Goal: Task Accomplishment & Management: Use online tool/utility

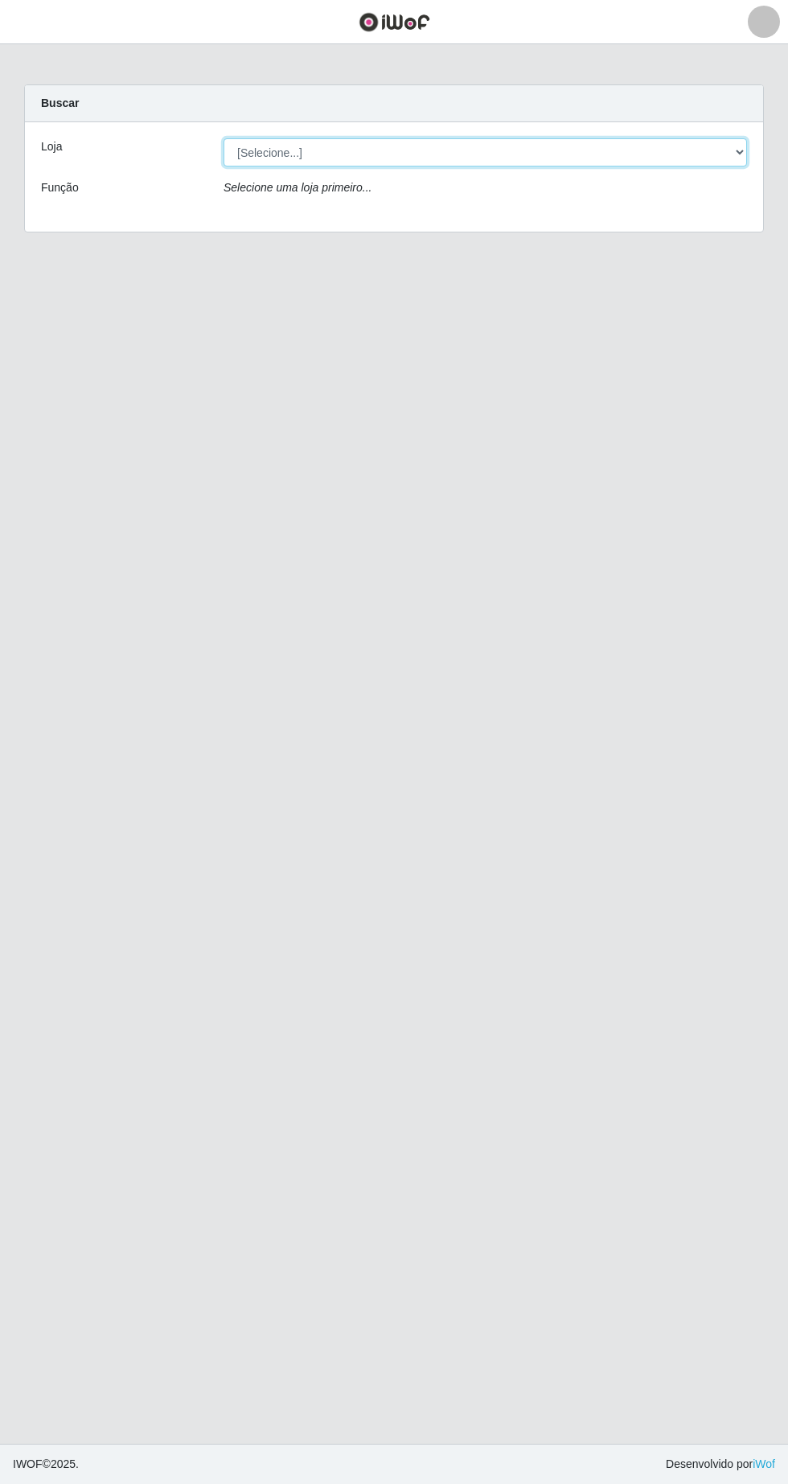
click at [728, 145] on select "[Selecione...] SuperFácil Atacado - [GEOGRAPHIC_DATA]" at bounding box center [486, 152] width 524 height 28
select select "503"
click at [224, 138] on select "[Selecione...] SuperFácil Atacado - [GEOGRAPHIC_DATA]" at bounding box center [486, 152] width 524 height 28
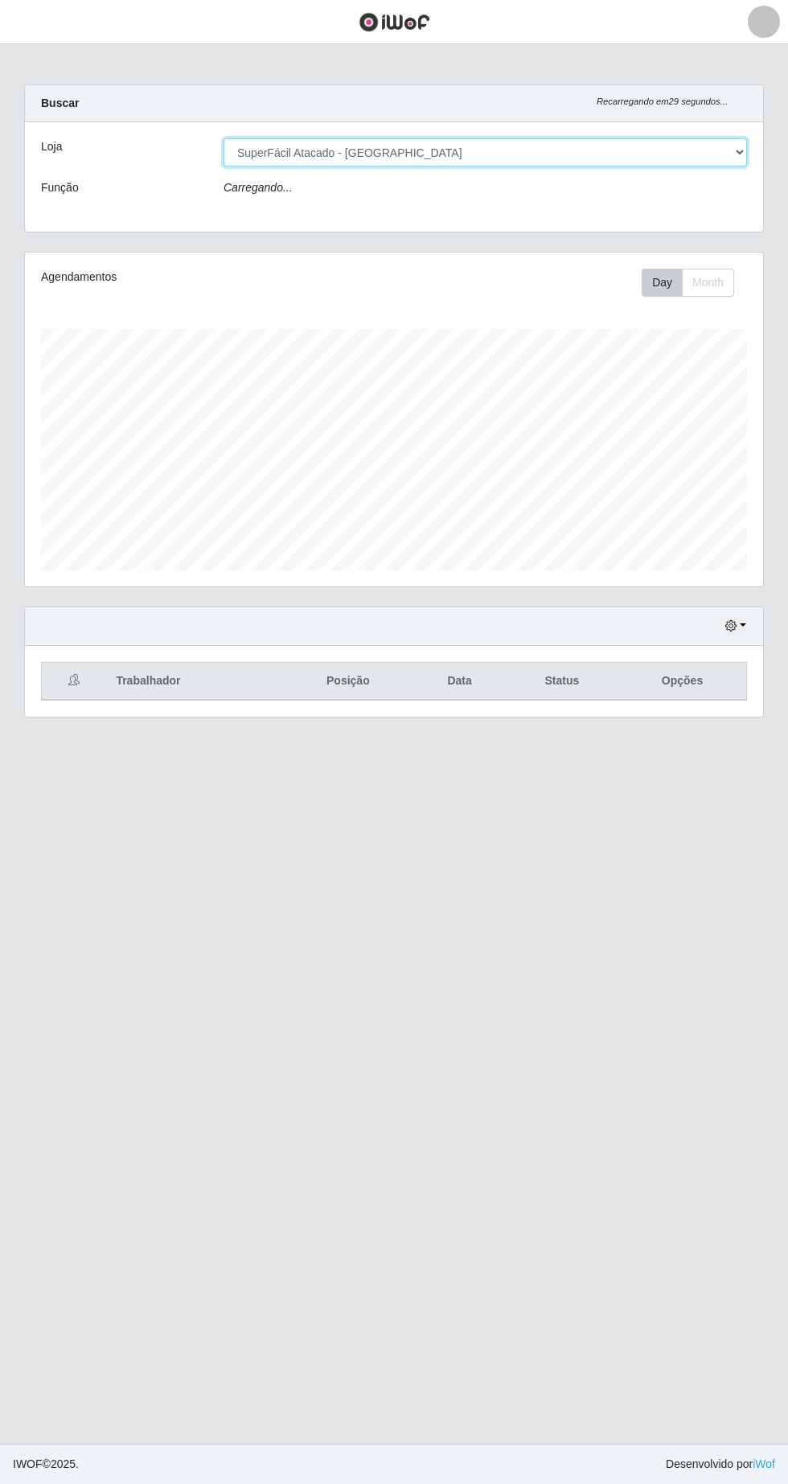
scroll to position [334, 738]
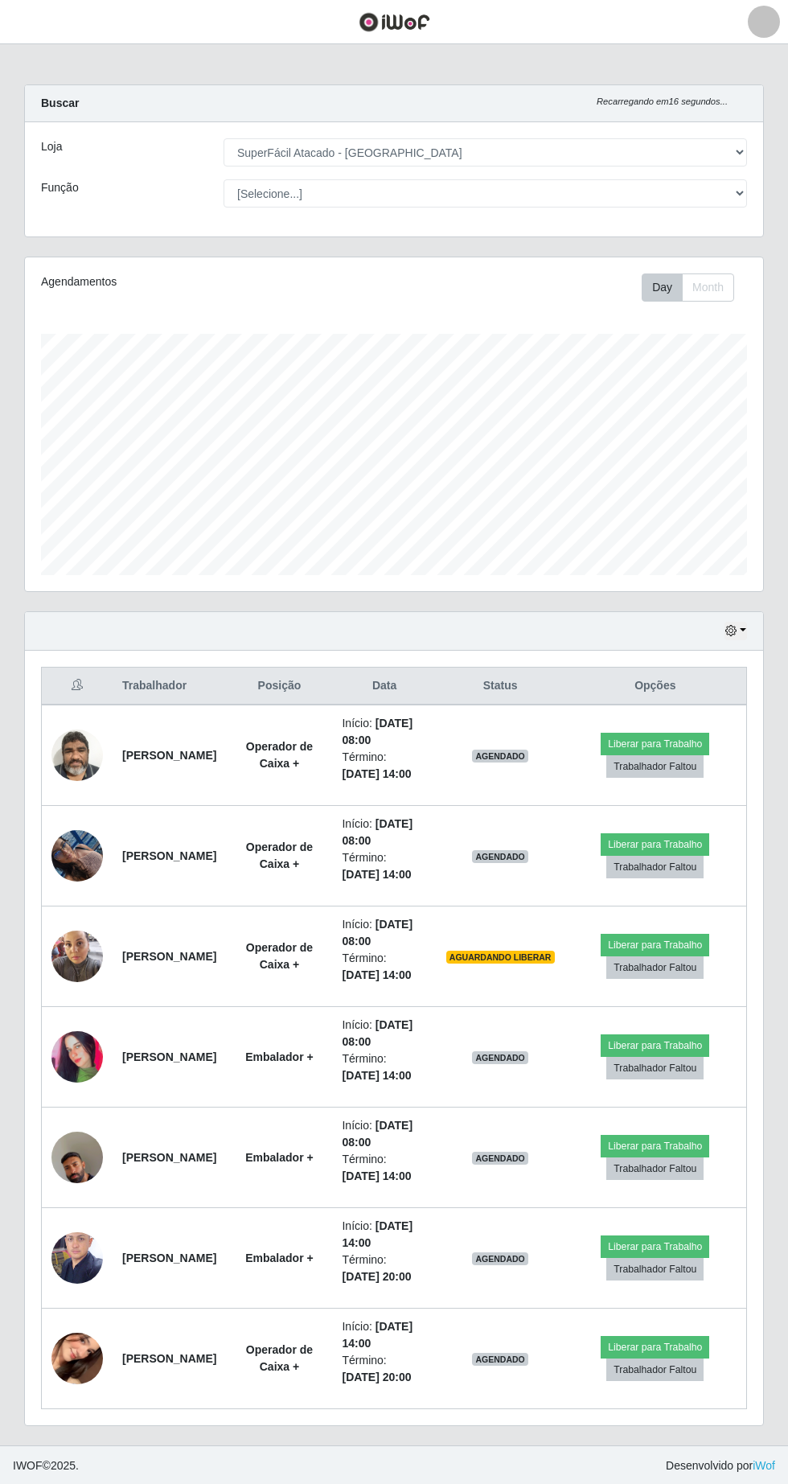
click at [57, 1050] on img at bounding box center [76, 1057] width 51 height 114
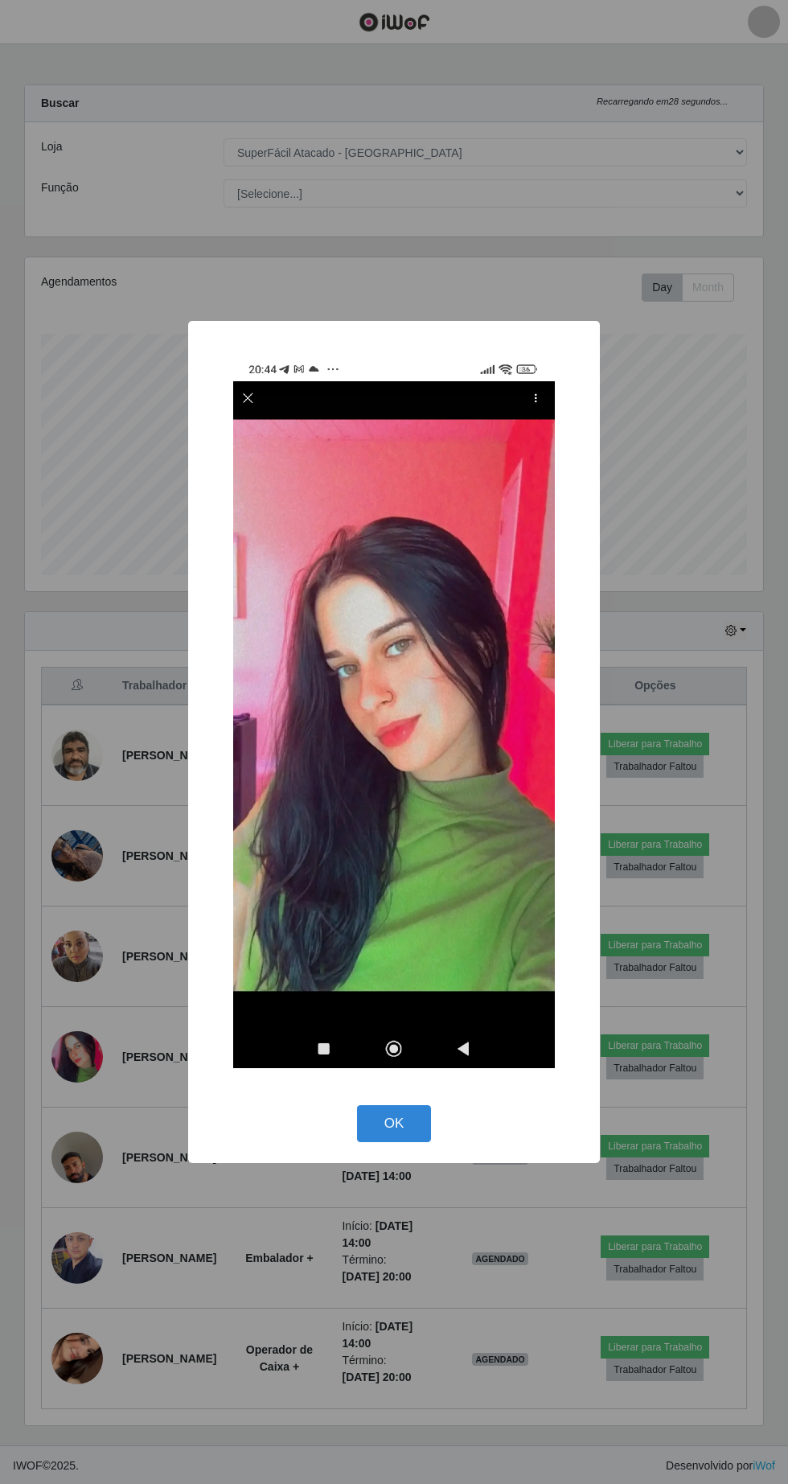
click at [394, 1143] on button "OK" at bounding box center [394, 1124] width 75 height 38
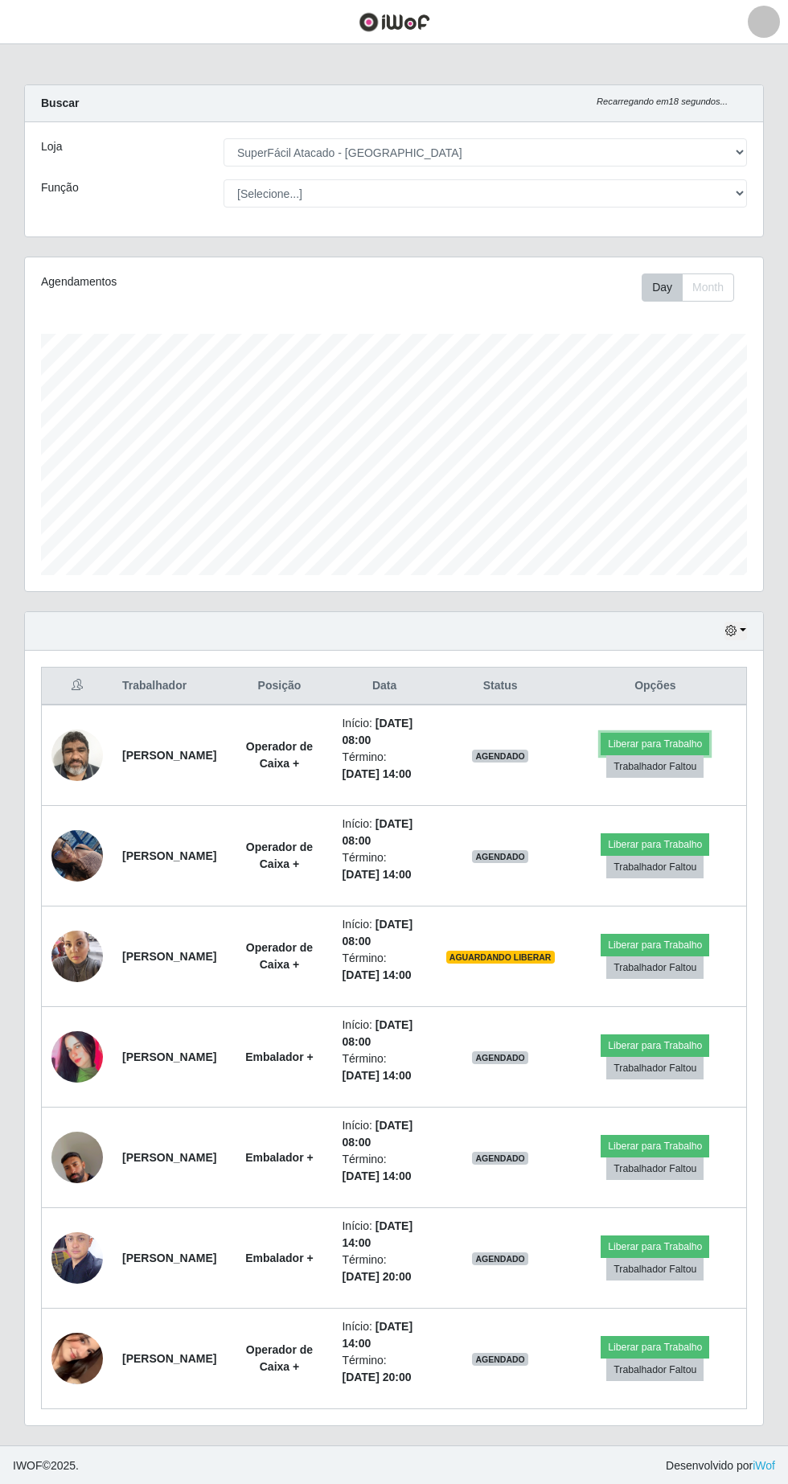
click at [665, 739] on button "Liberar para Trabalho" at bounding box center [655, 744] width 109 height 23
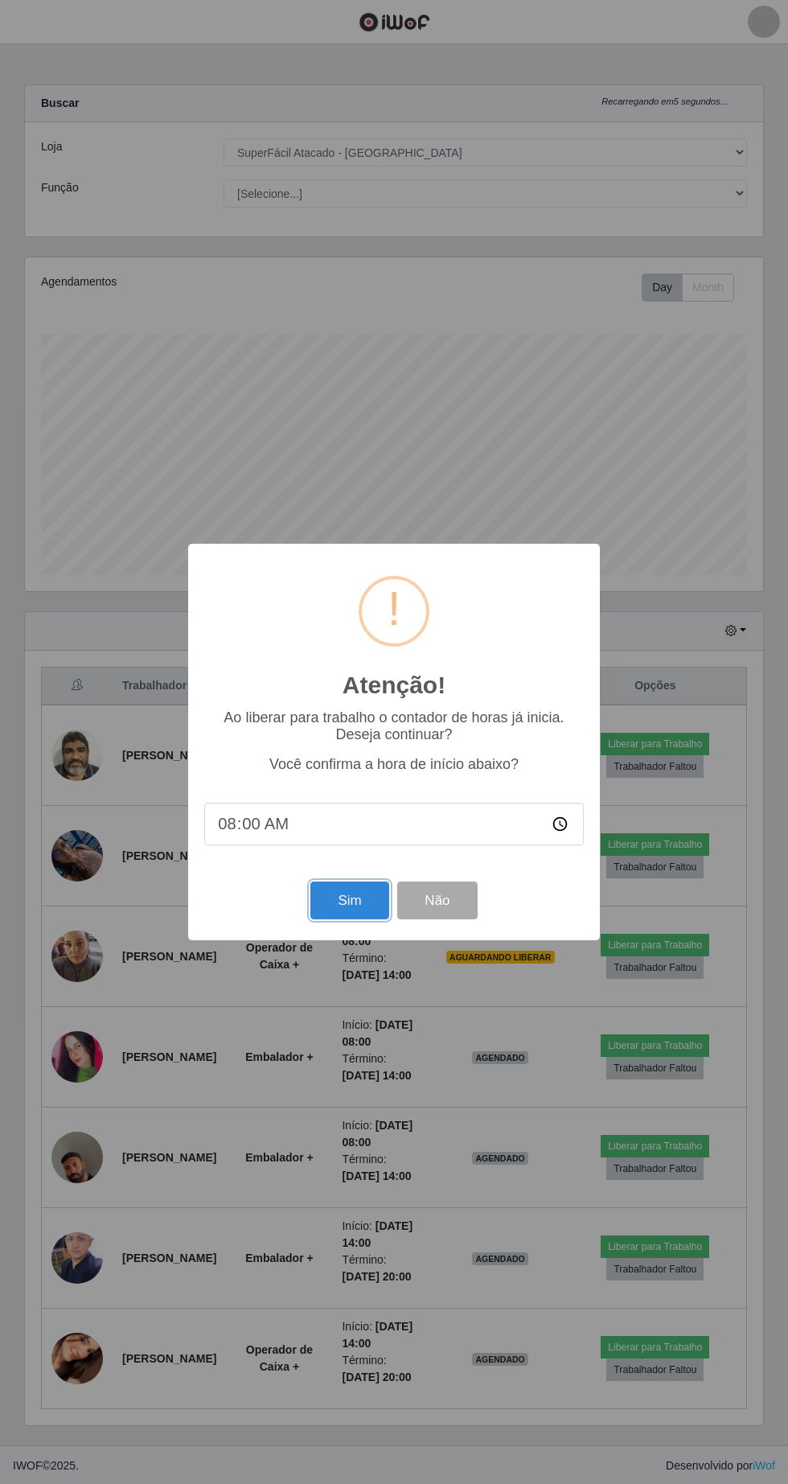
click at [343, 903] on button "Sim" at bounding box center [350, 901] width 78 height 38
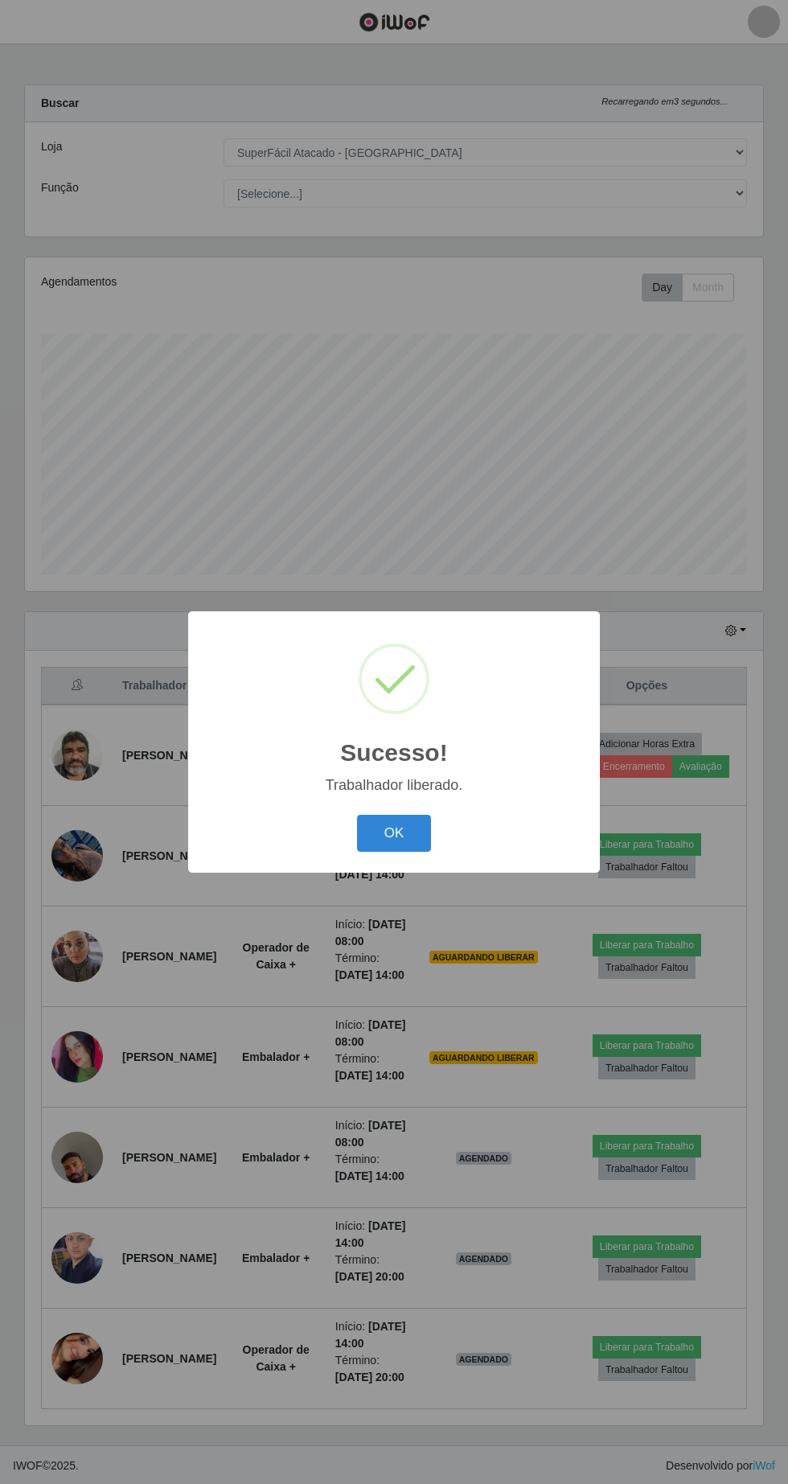
click at [401, 833] on button "OK" at bounding box center [394, 834] width 75 height 38
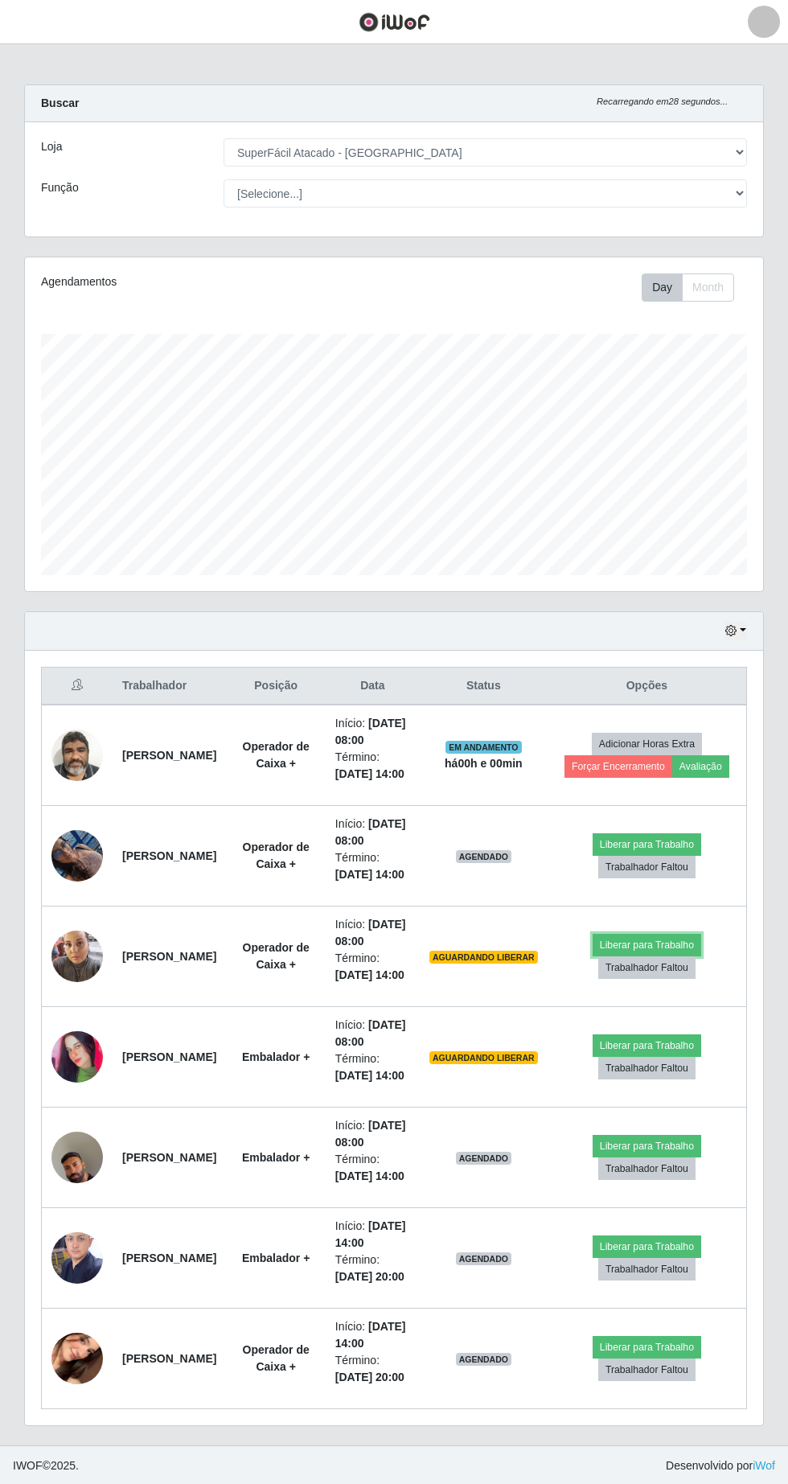
click at [673, 956] on button "Liberar para Trabalho" at bounding box center [647, 945] width 109 height 23
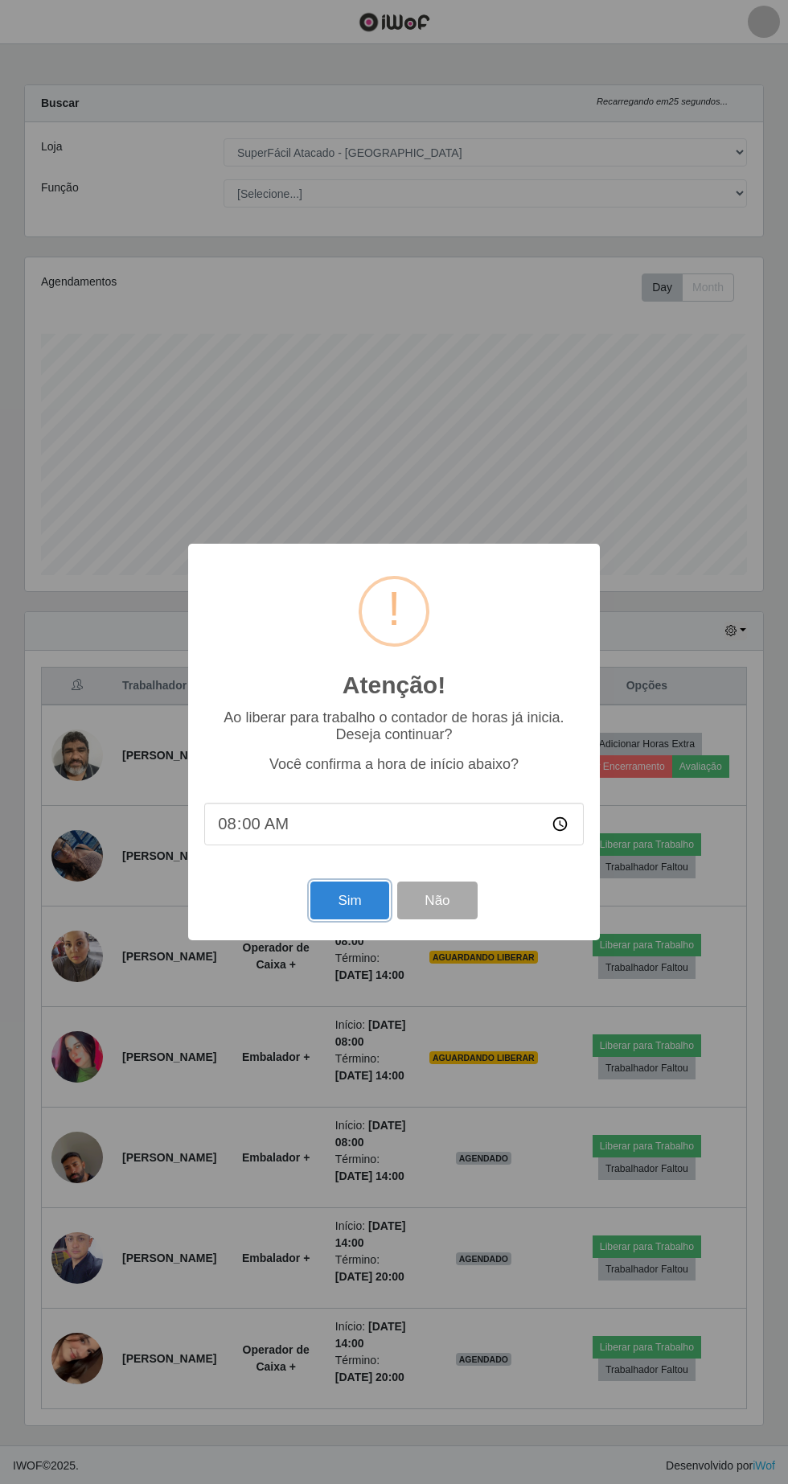
click at [349, 895] on button "Sim" at bounding box center [350, 901] width 78 height 38
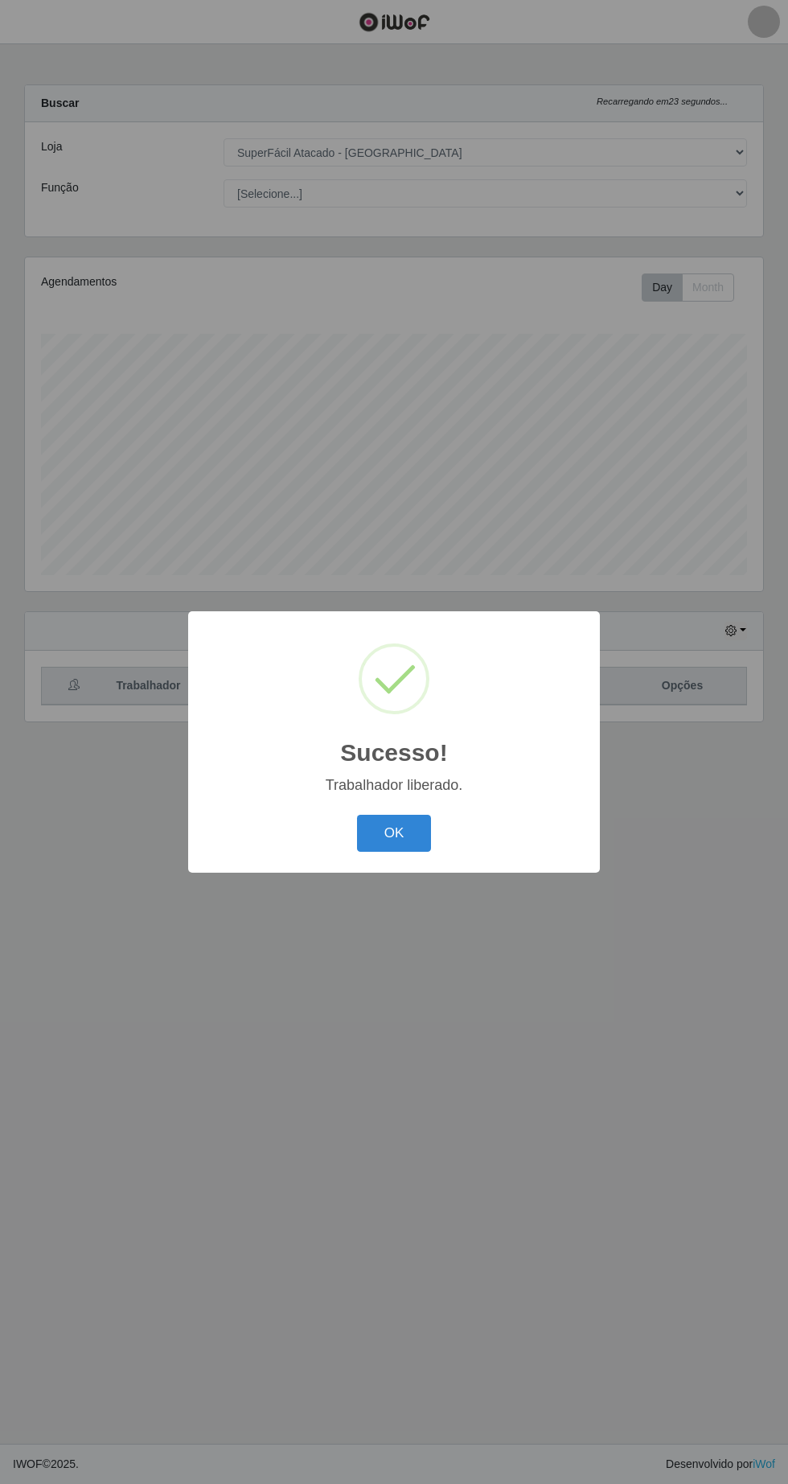
click at [397, 837] on button "OK" at bounding box center [394, 834] width 75 height 38
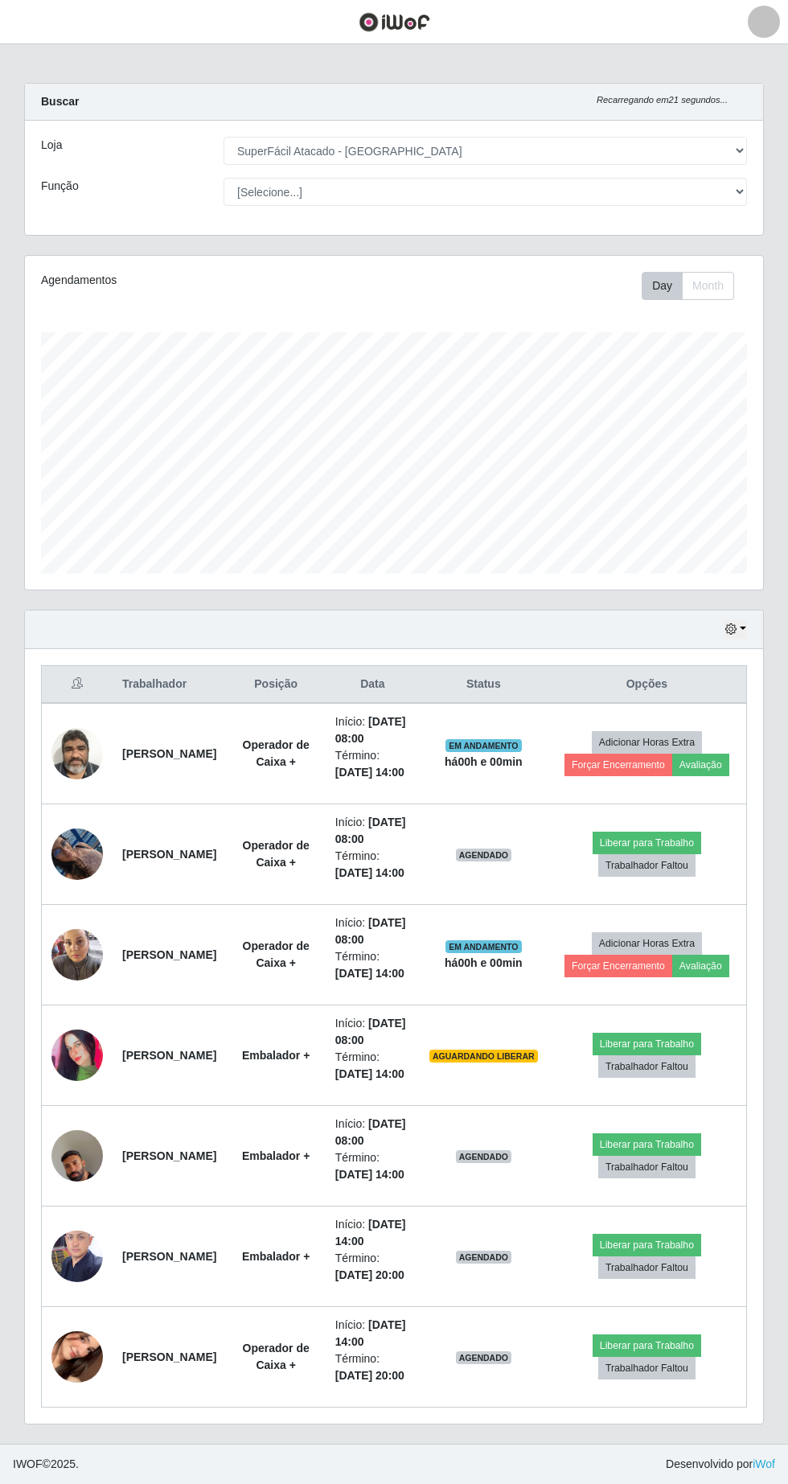
scroll to position [49, 0]
click at [300, 1106] on td "Embalador +" at bounding box center [275, 1056] width 99 height 101
click at [660, 1055] on button "Liberar para Trabalho" at bounding box center [647, 1044] width 109 height 23
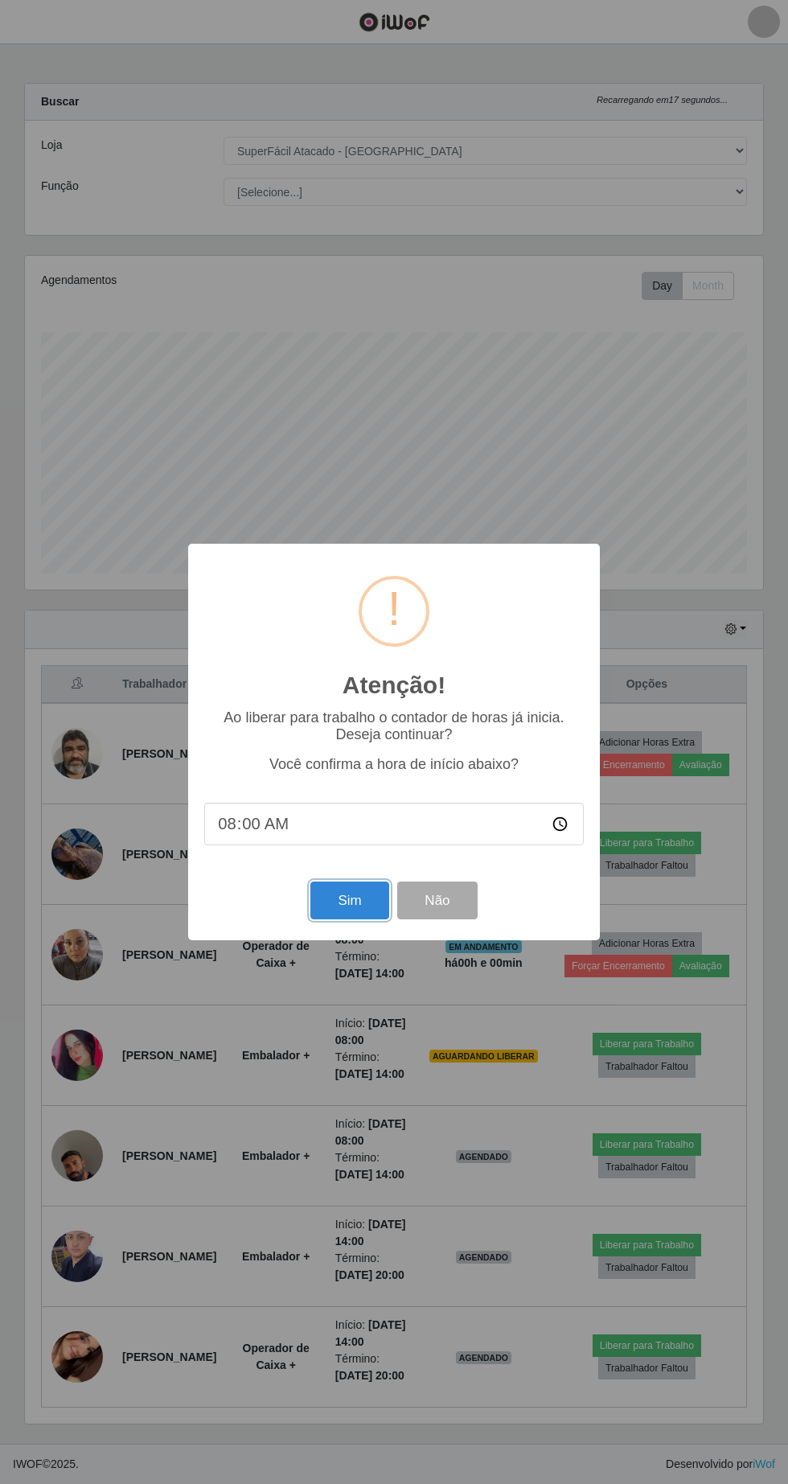
click at [342, 919] on button "Sim" at bounding box center [350, 901] width 78 height 38
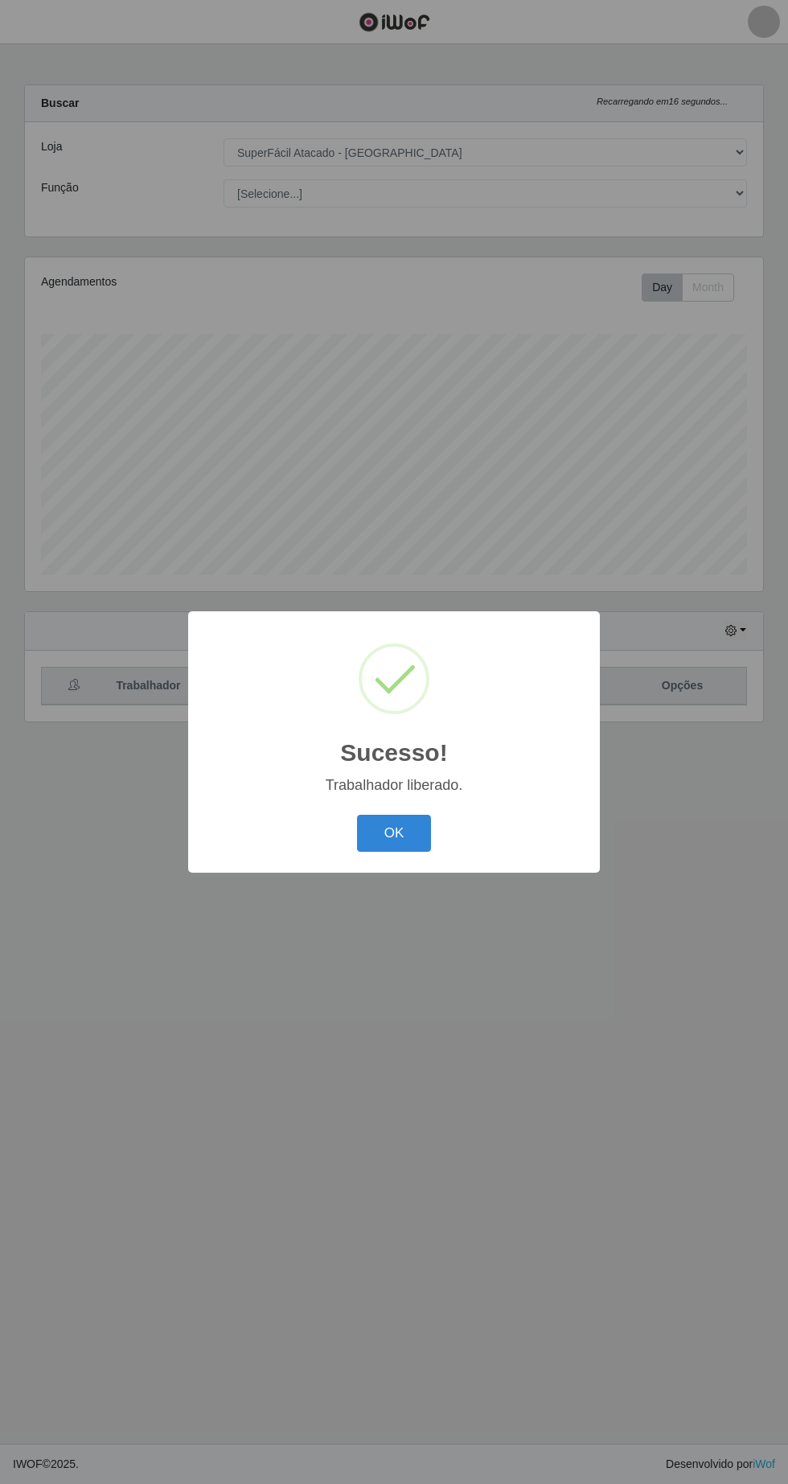
scroll to position [0, 0]
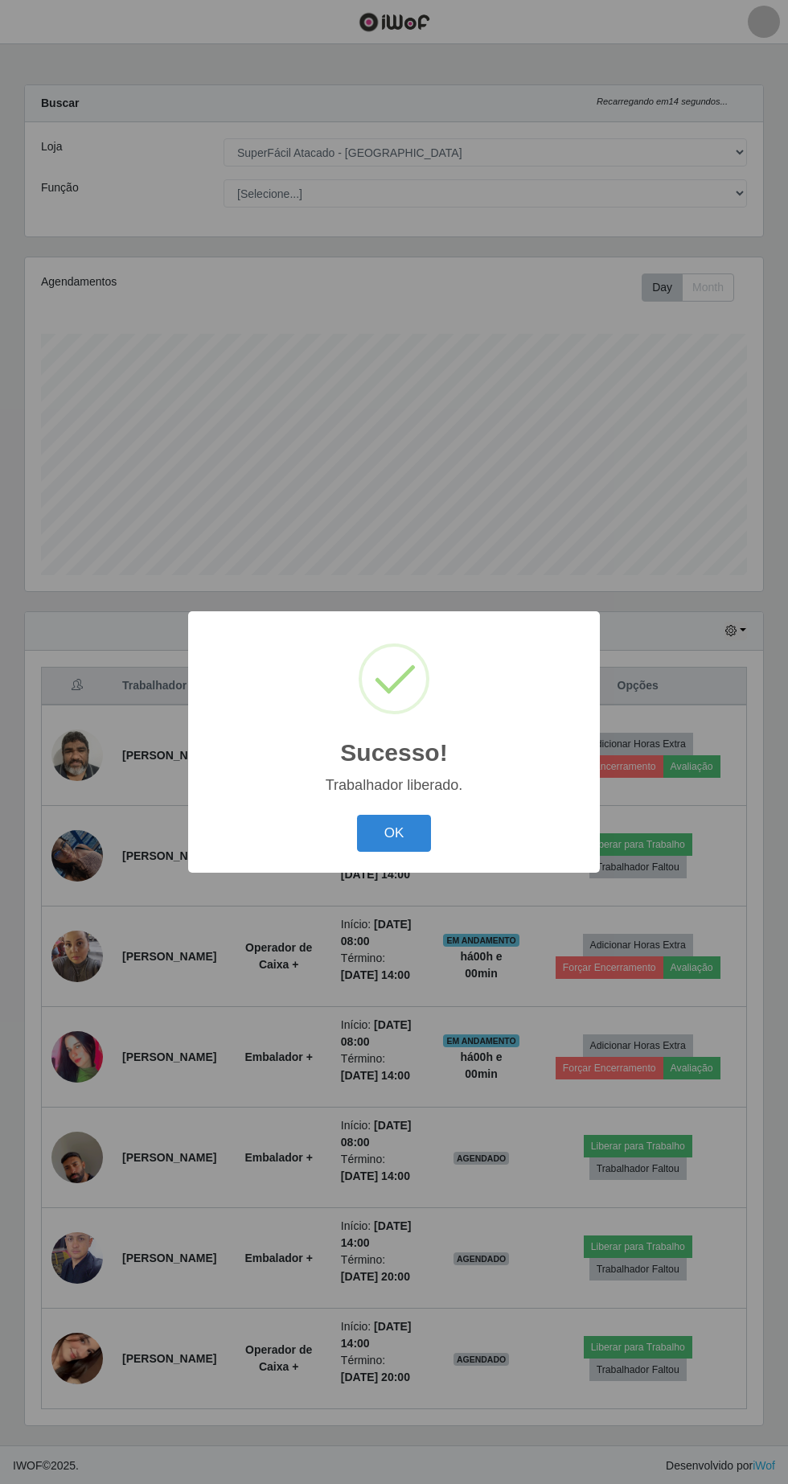
click at [394, 853] on button "OK" at bounding box center [394, 834] width 75 height 38
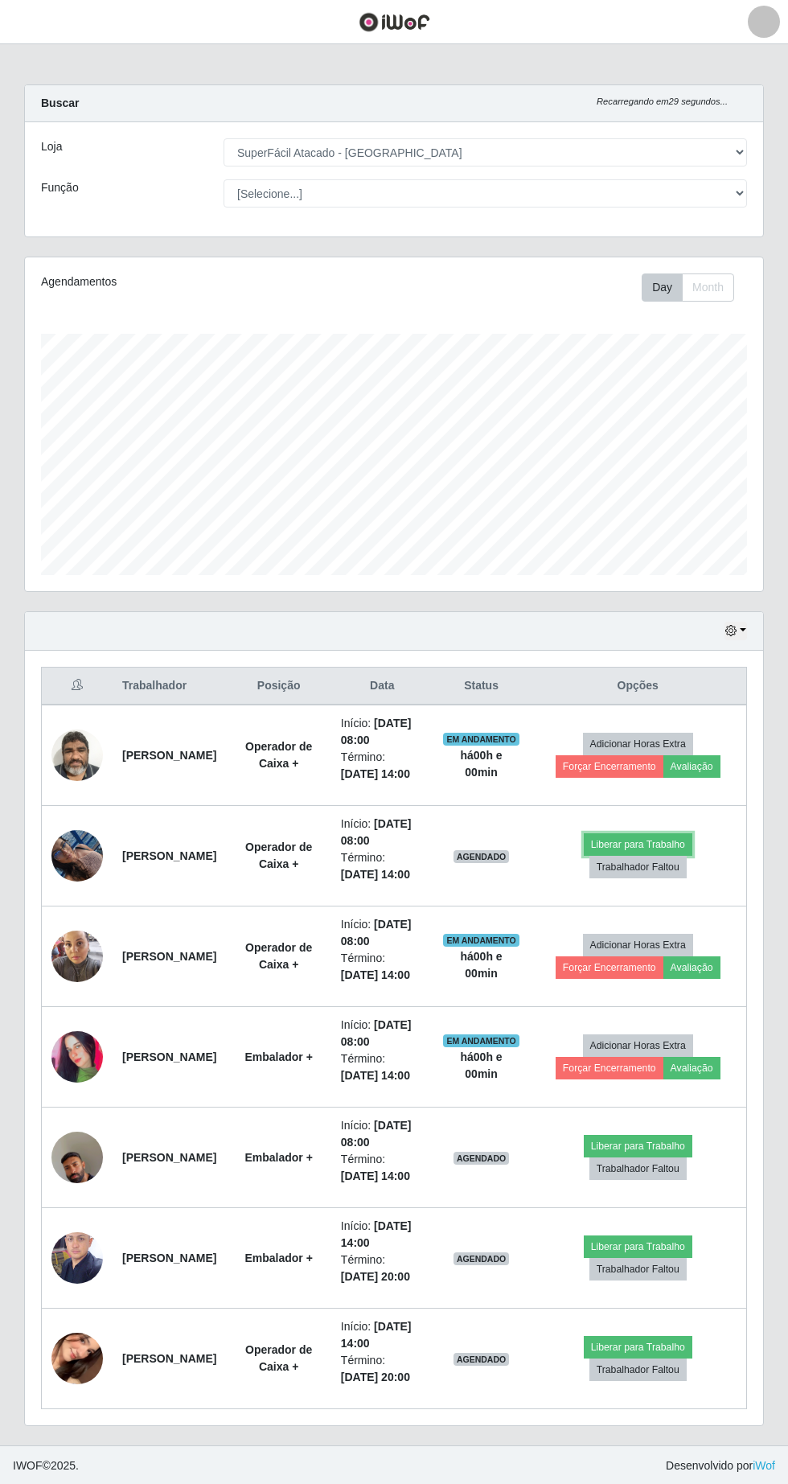
click at [654, 856] on button "Liberar para Trabalho" at bounding box center [638, 844] width 109 height 23
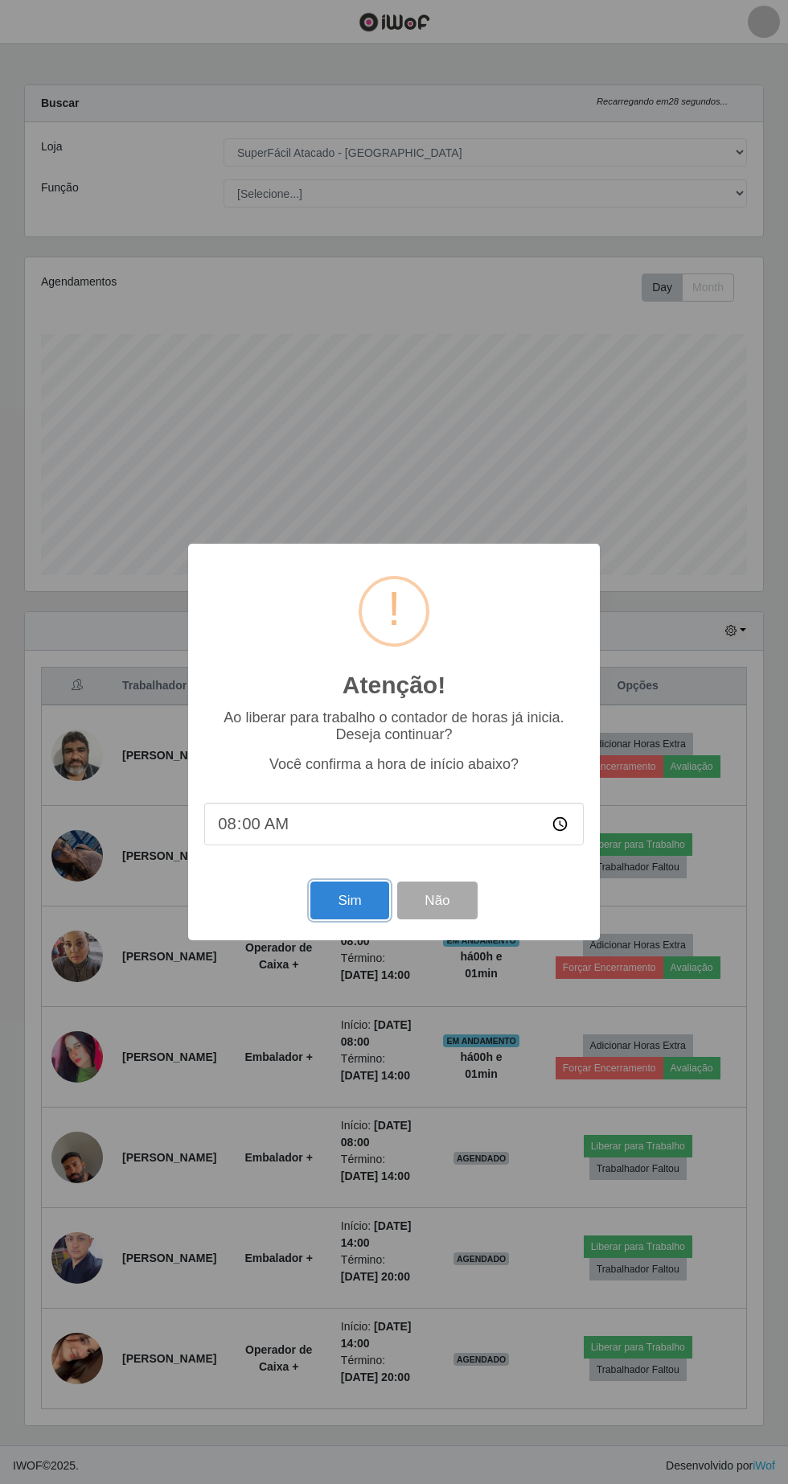
click at [345, 907] on button "Sim" at bounding box center [350, 901] width 78 height 38
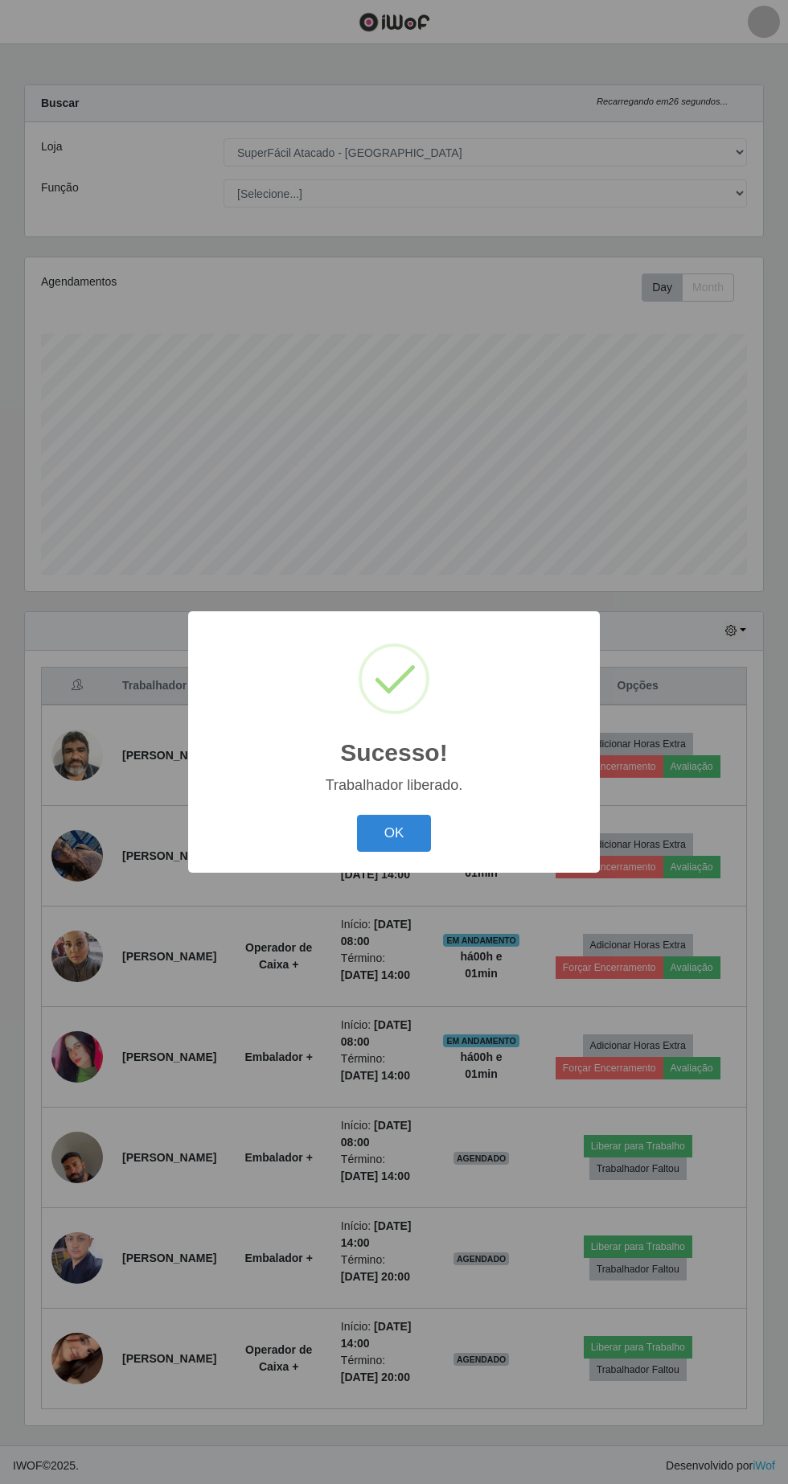
click at [394, 833] on button "OK" at bounding box center [394, 834] width 75 height 38
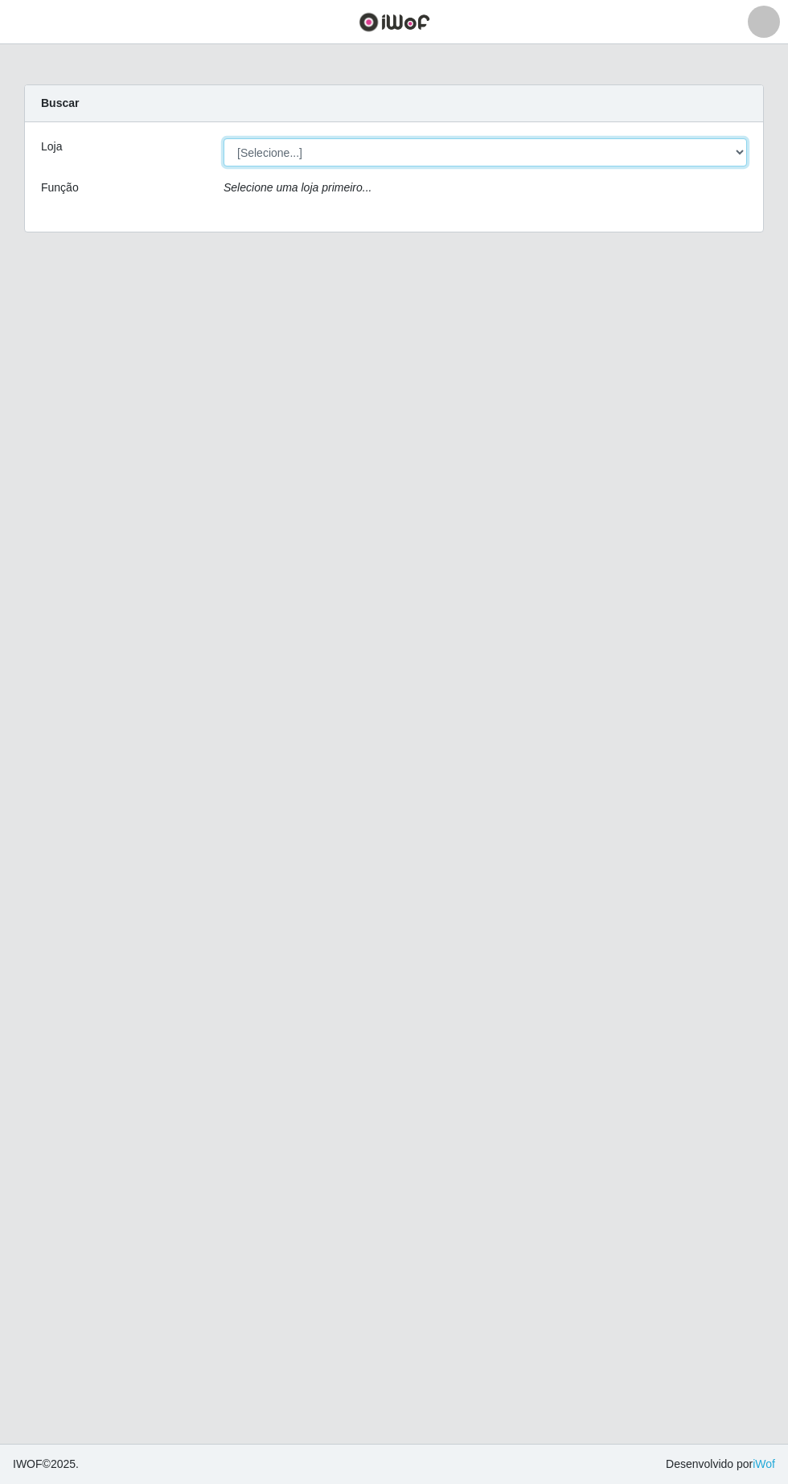
click at [732, 157] on select "[Selecione...] SuperFácil Atacado - [GEOGRAPHIC_DATA]" at bounding box center [486, 152] width 524 height 28
select select "503"
click at [224, 138] on select "[Selecione...] SuperFácil Atacado - [GEOGRAPHIC_DATA]" at bounding box center [486, 152] width 524 height 28
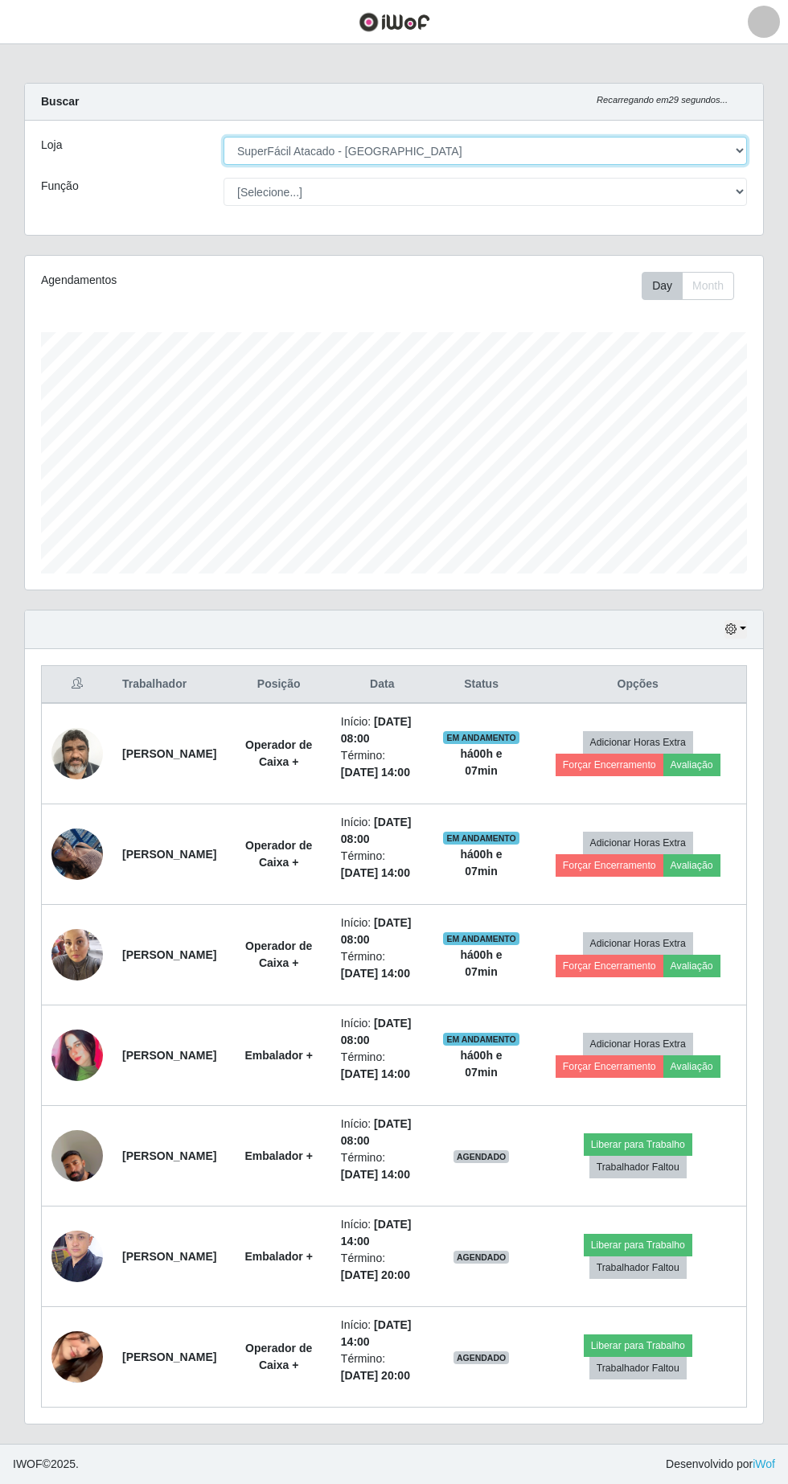
scroll to position [129, 0]
click at [53, 1178] on img at bounding box center [76, 1156] width 51 height 92
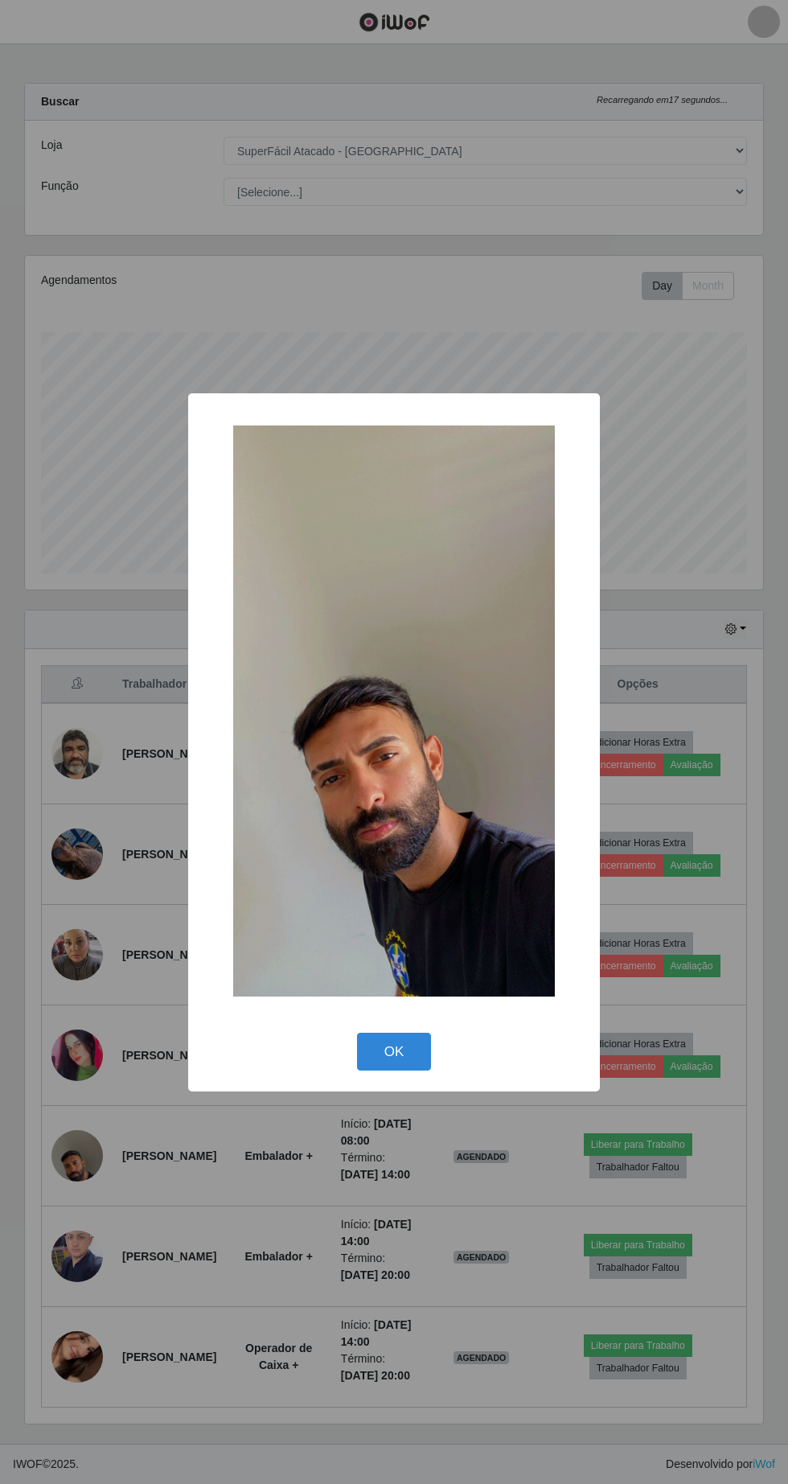
click at [366, 1071] on button "OK" at bounding box center [394, 1052] width 75 height 38
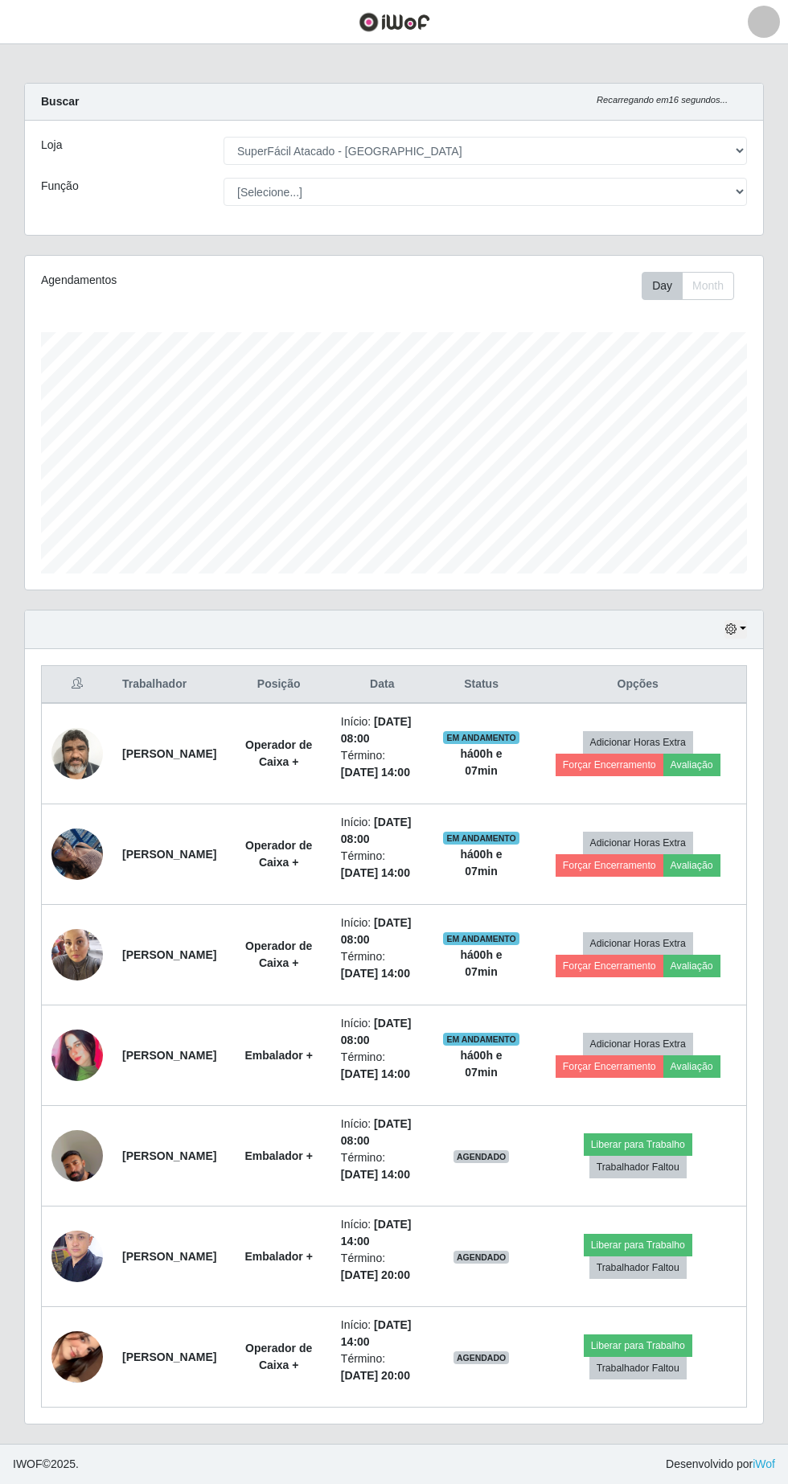
click at [58, 1053] on img at bounding box center [76, 1055] width 51 height 114
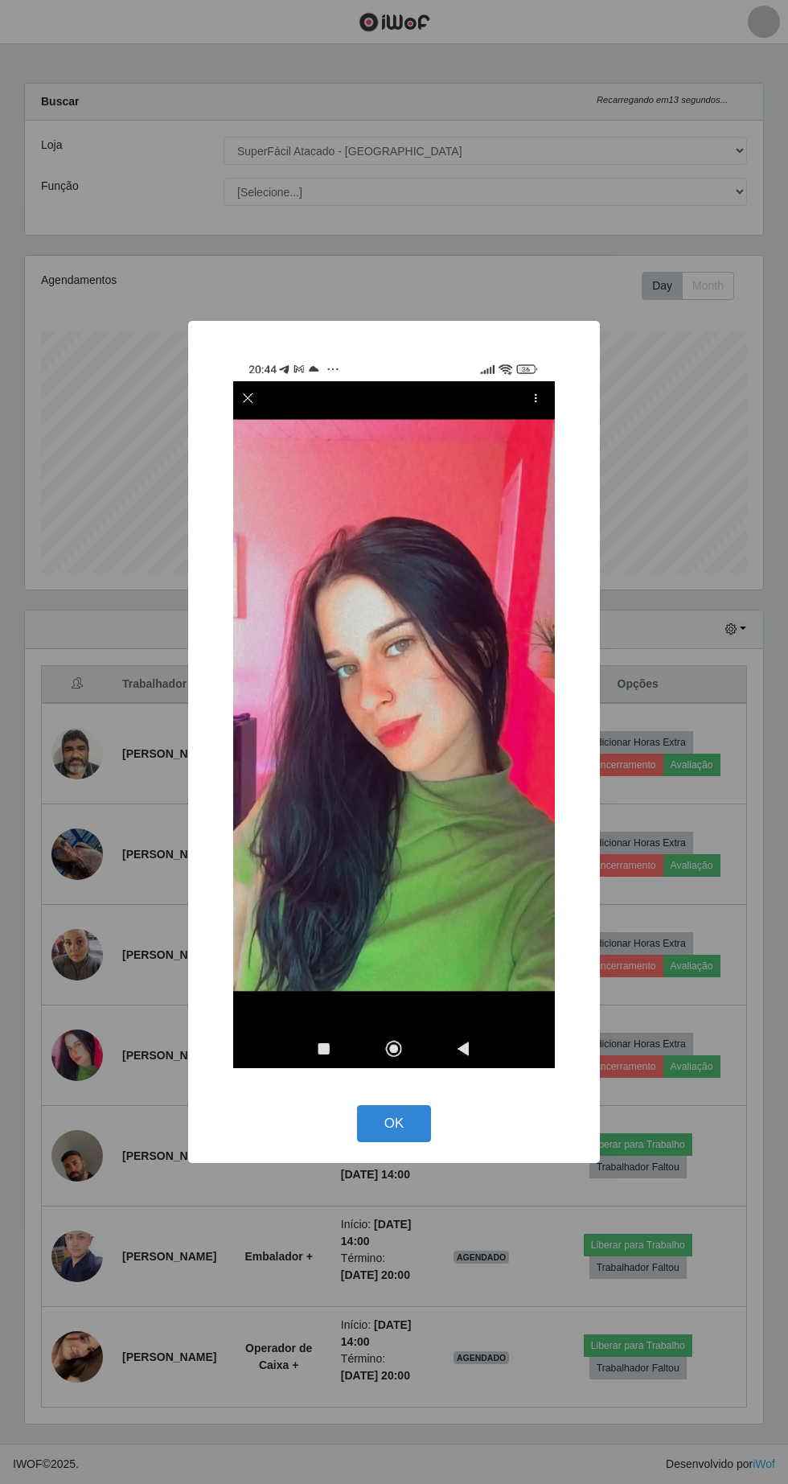
click at [377, 1143] on button "OK" at bounding box center [394, 1124] width 75 height 38
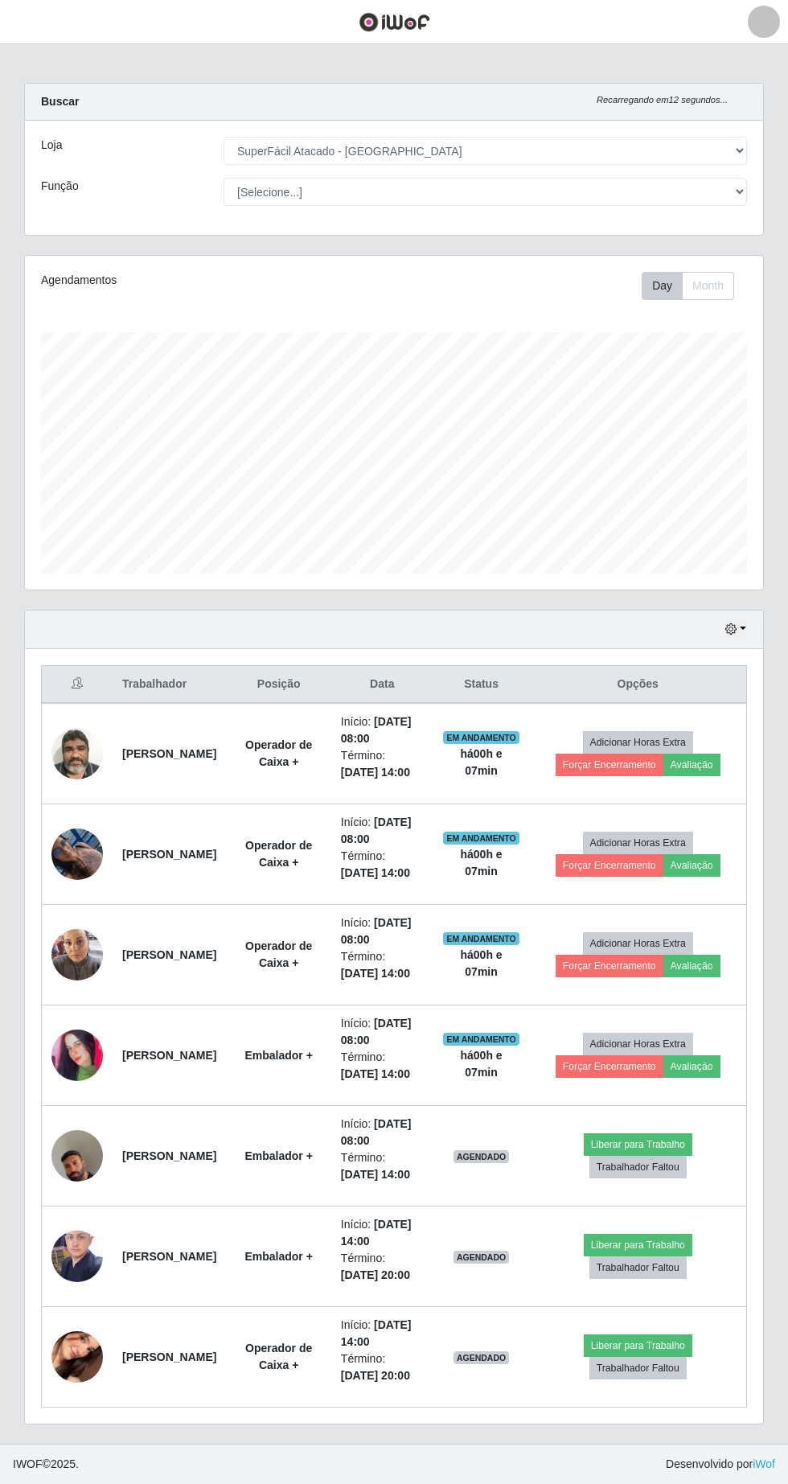
click at [60, 703] on td at bounding box center [78, 753] width 72 height 101
click at [56, 703] on td at bounding box center [78, 753] width 72 height 101
click at [59, 1047] on img at bounding box center [76, 1055] width 51 height 114
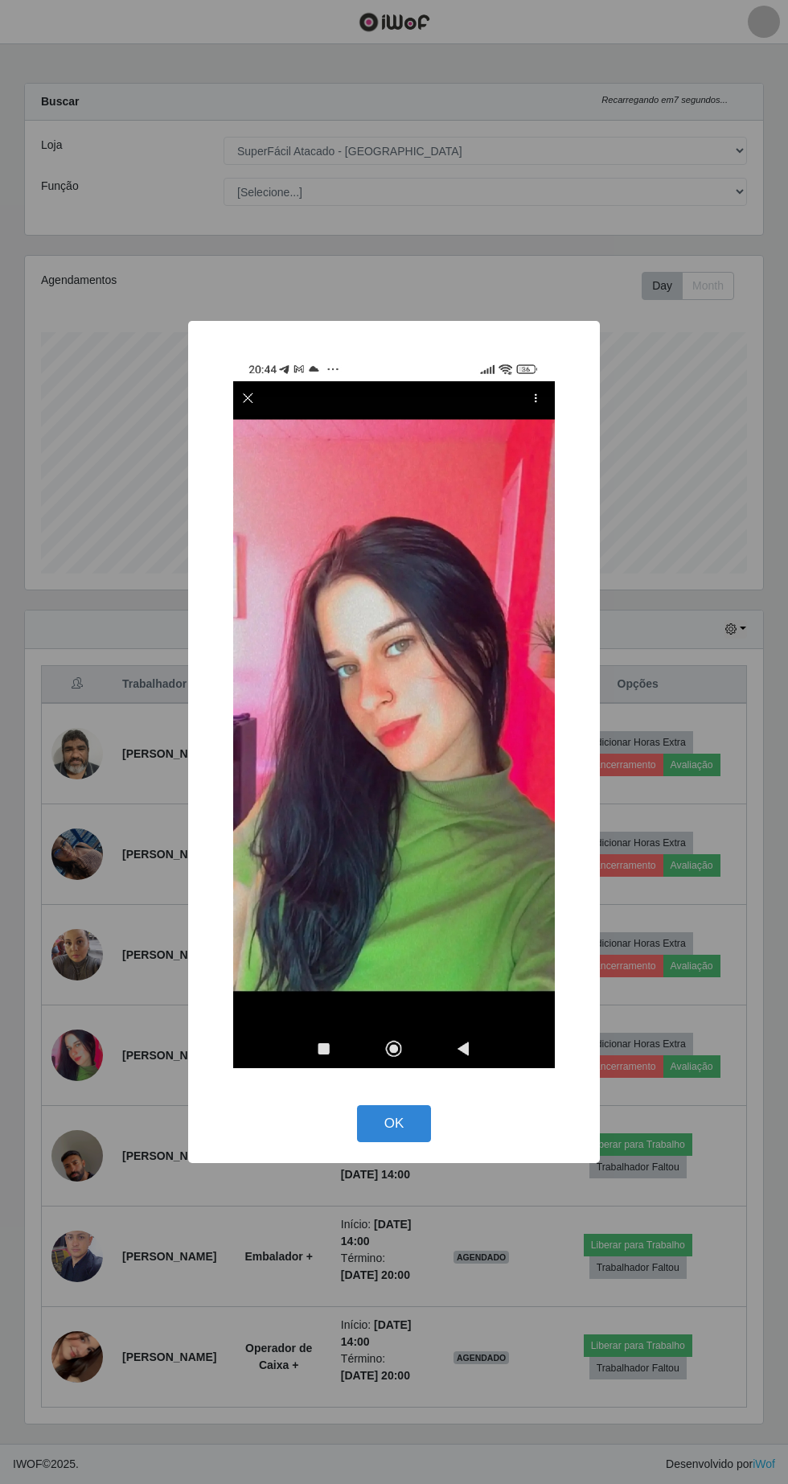
click at [54, 976] on div "× OK Cancel" at bounding box center [394, 742] width 788 height 1484
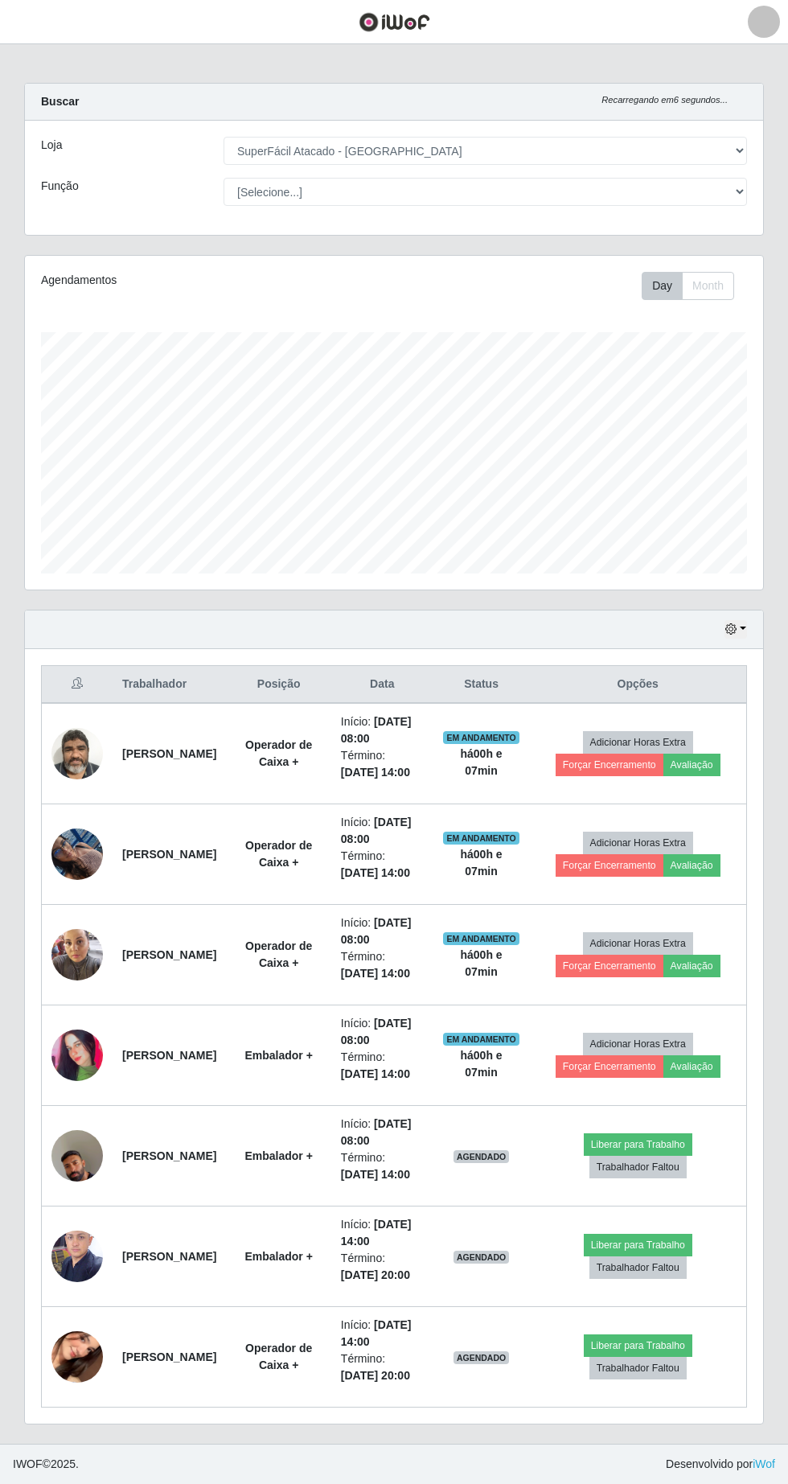
click at [57, 703] on td at bounding box center [78, 753] width 72 height 101
click at [88, 703] on td at bounding box center [78, 753] width 72 height 101
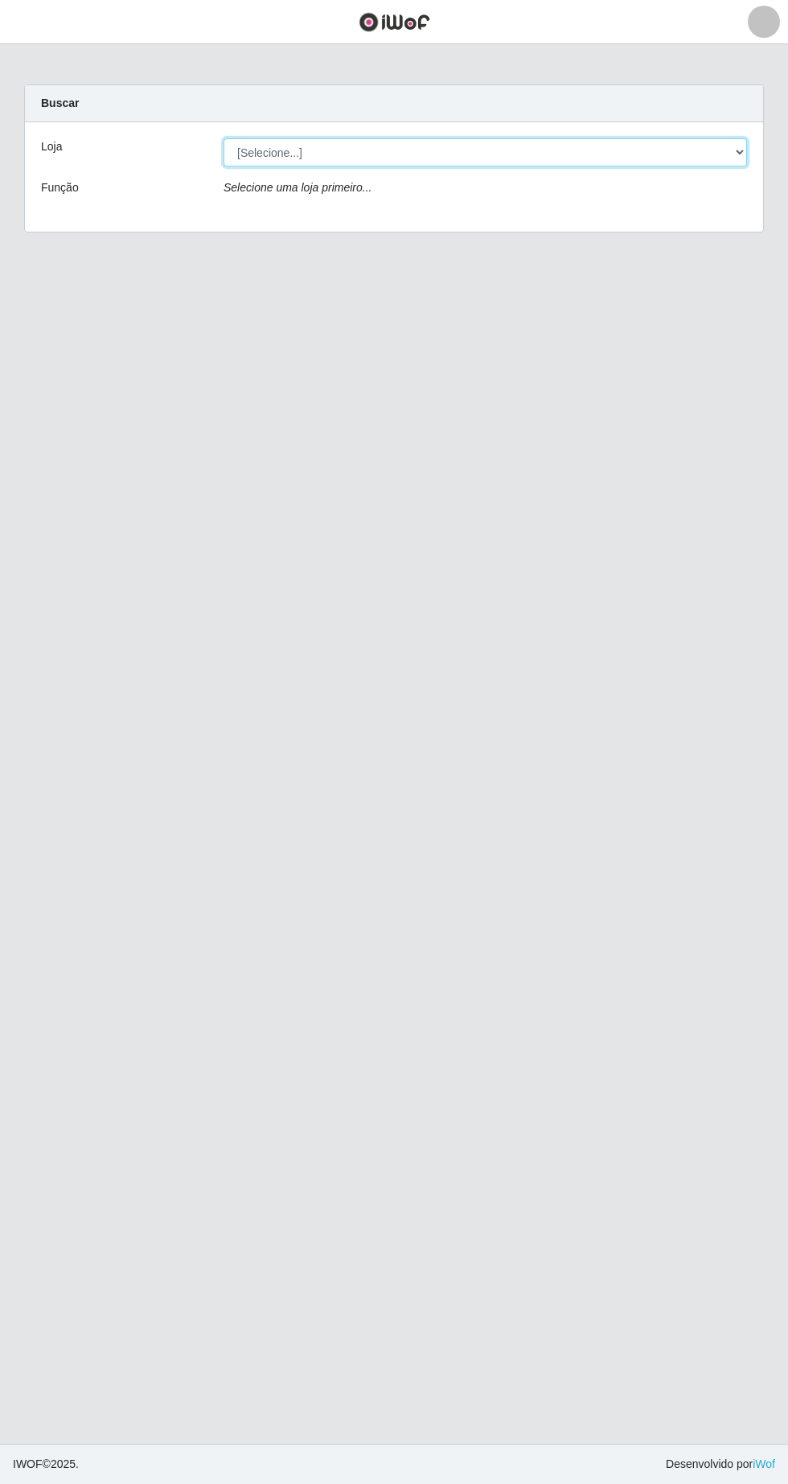
click at [738, 154] on select "[Selecione...] SuperFácil Atacado - [GEOGRAPHIC_DATA]" at bounding box center [486, 152] width 524 height 28
select select "503"
click at [224, 138] on select "[Selecione...] SuperFácil Atacado - [GEOGRAPHIC_DATA]" at bounding box center [486, 152] width 524 height 28
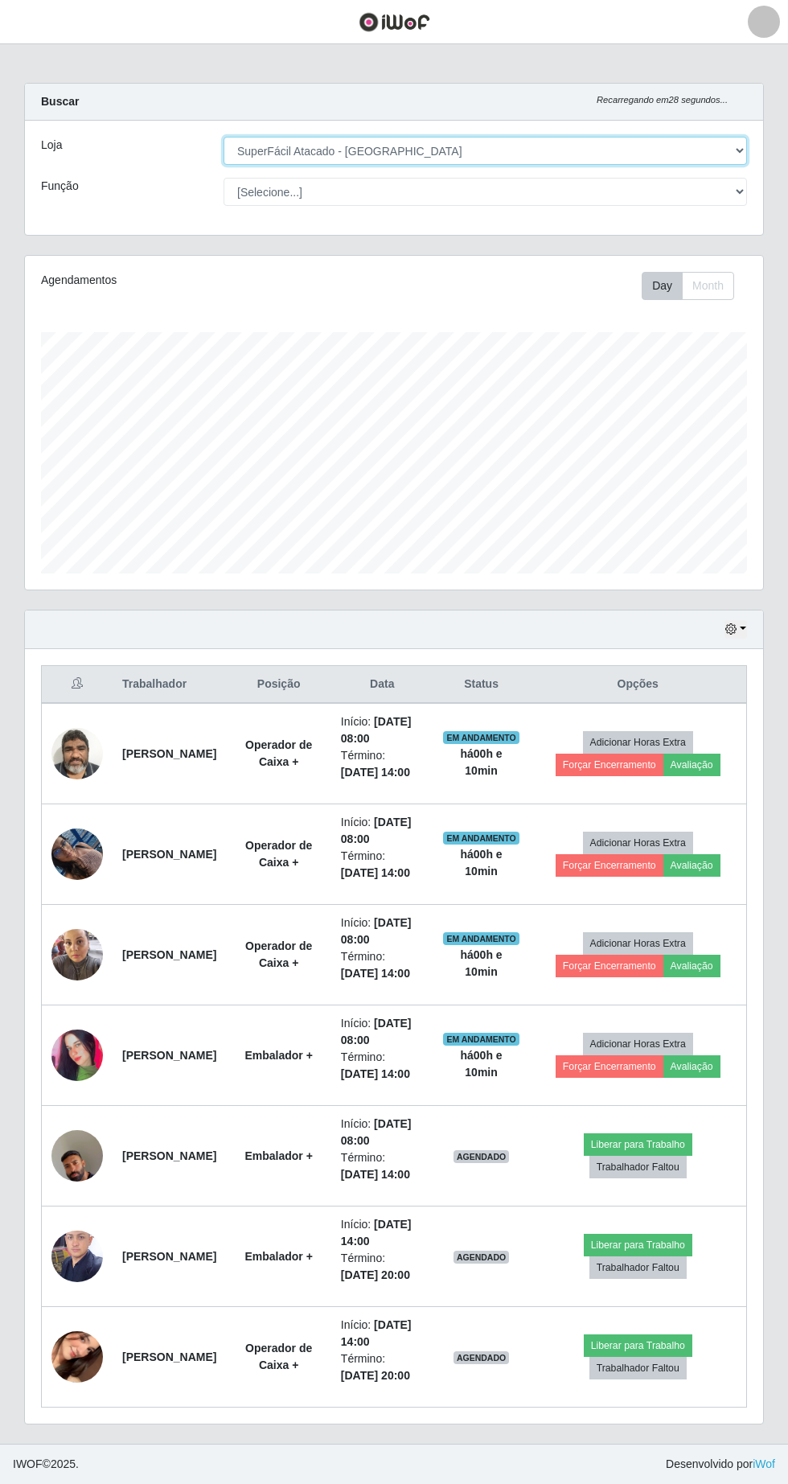
scroll to position [129, 0]
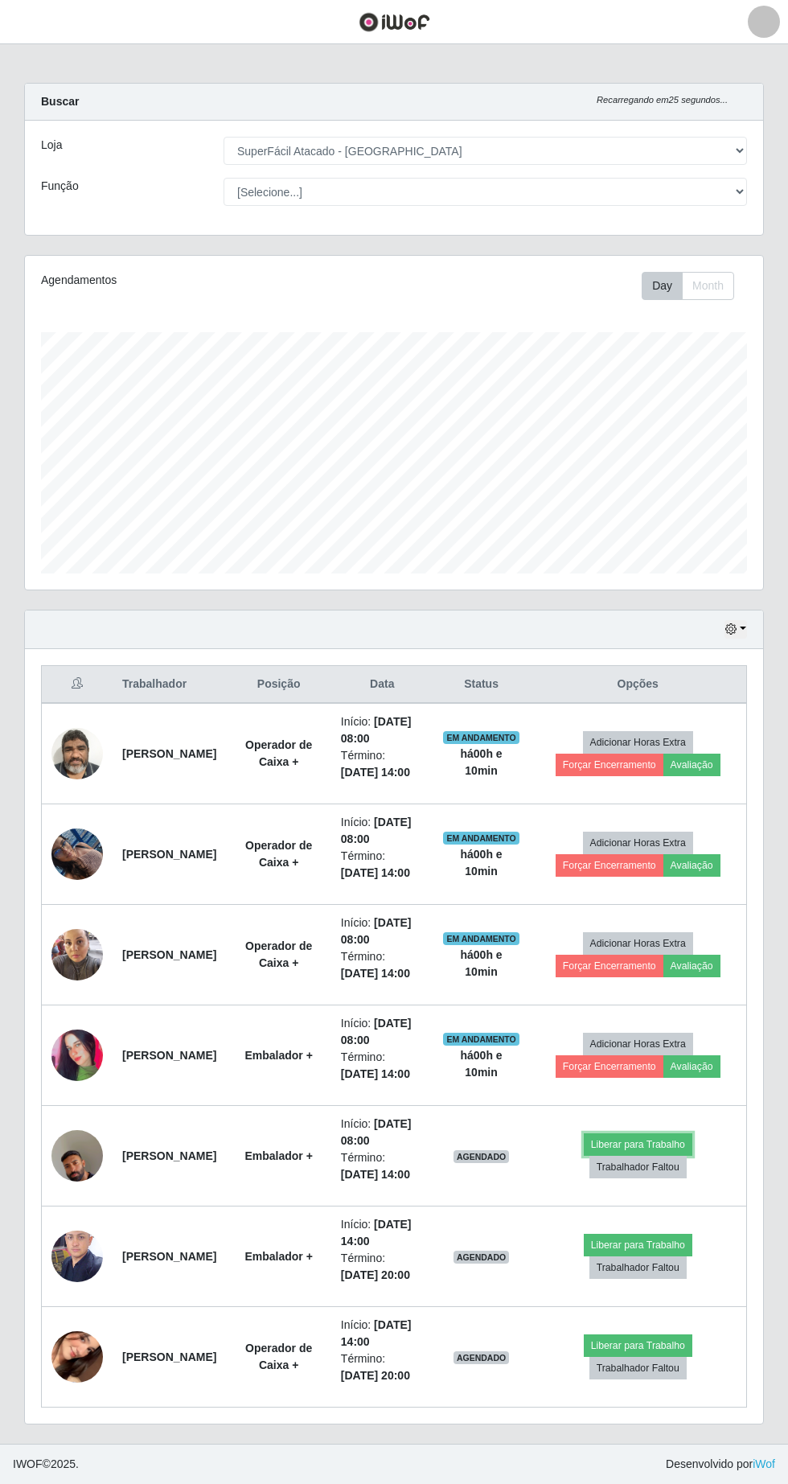
click at [665, 1156] on button "Liberar para Trabalho" at bounding box center [638, 1144] width 109 height 23
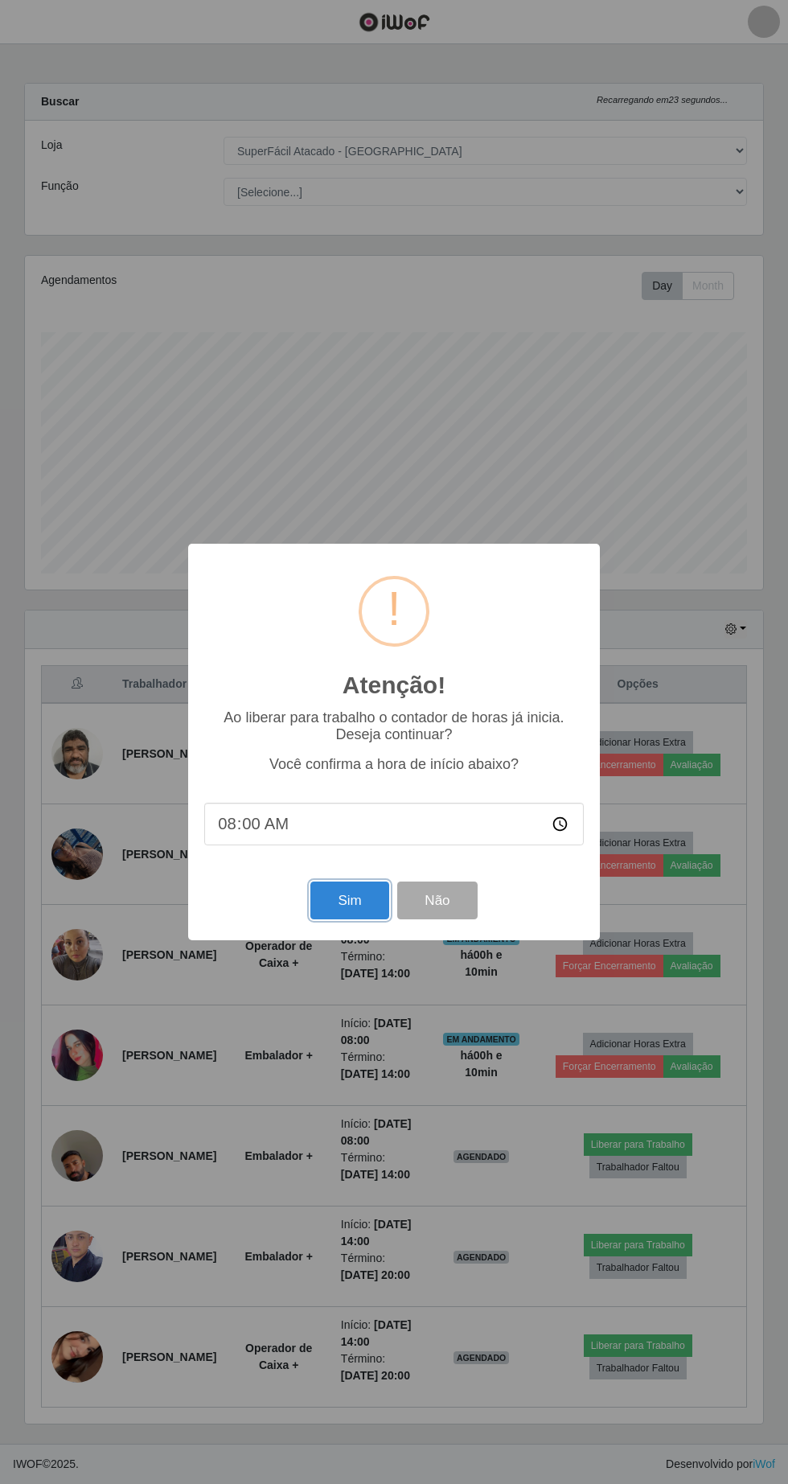
click at [348, 919] on button "Sim" at bounding box center [350, 901] width 78 height 38
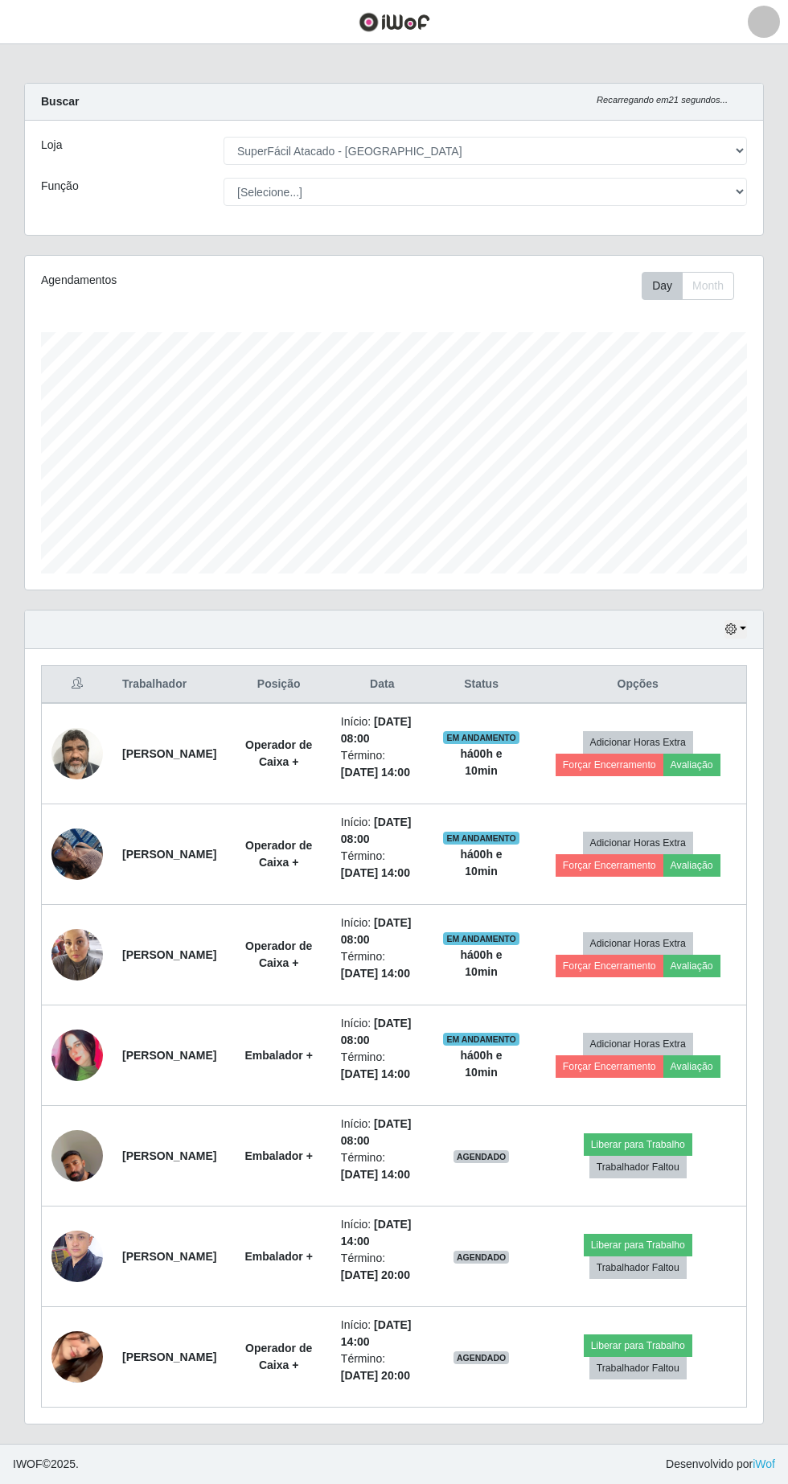
scroll to position [0, 0]
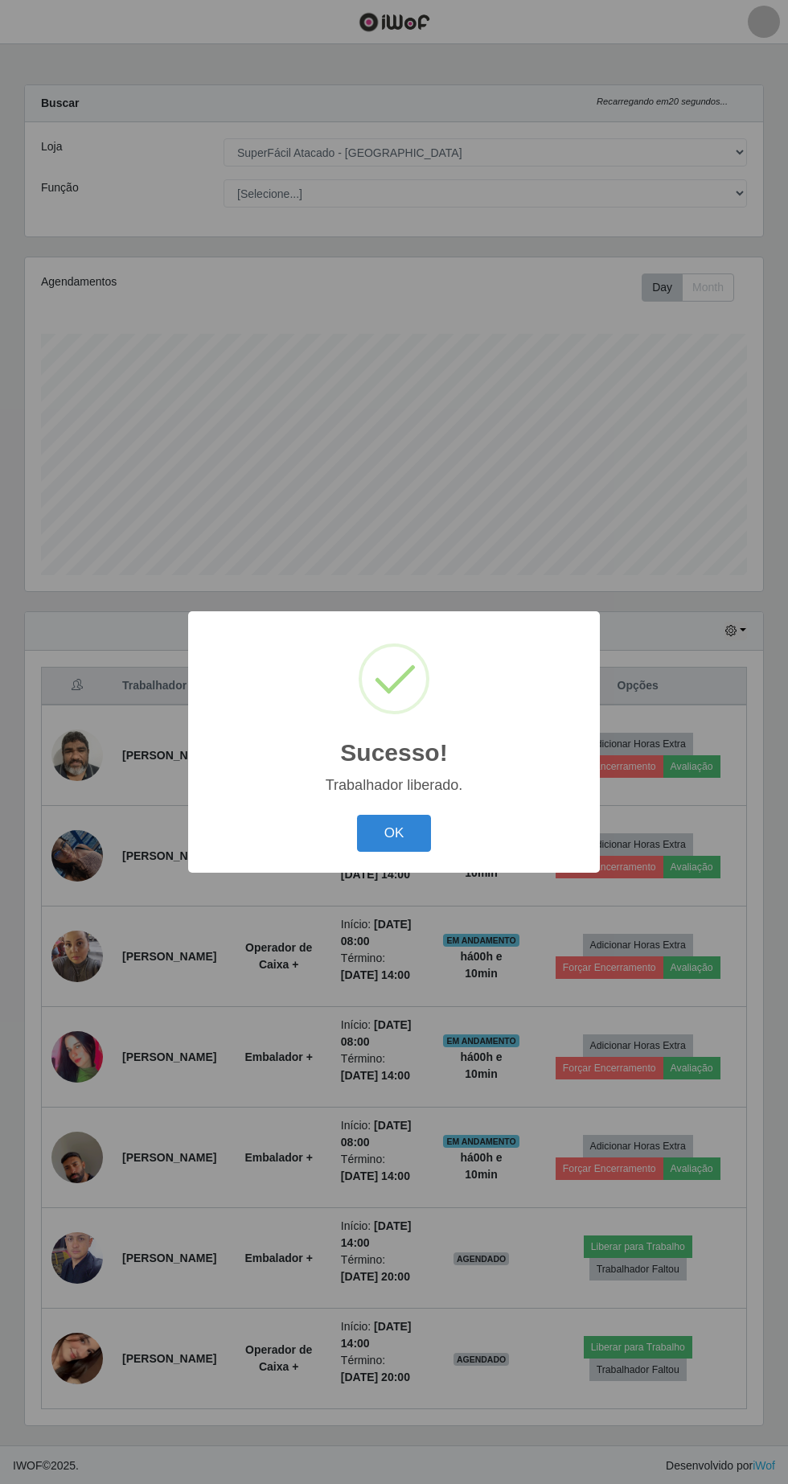
click at [394, 853] on button "OK" at bounding box center [394, 834] width 75 height 38
